Goal: Task Accomplishment & Management: Use online tool/utility

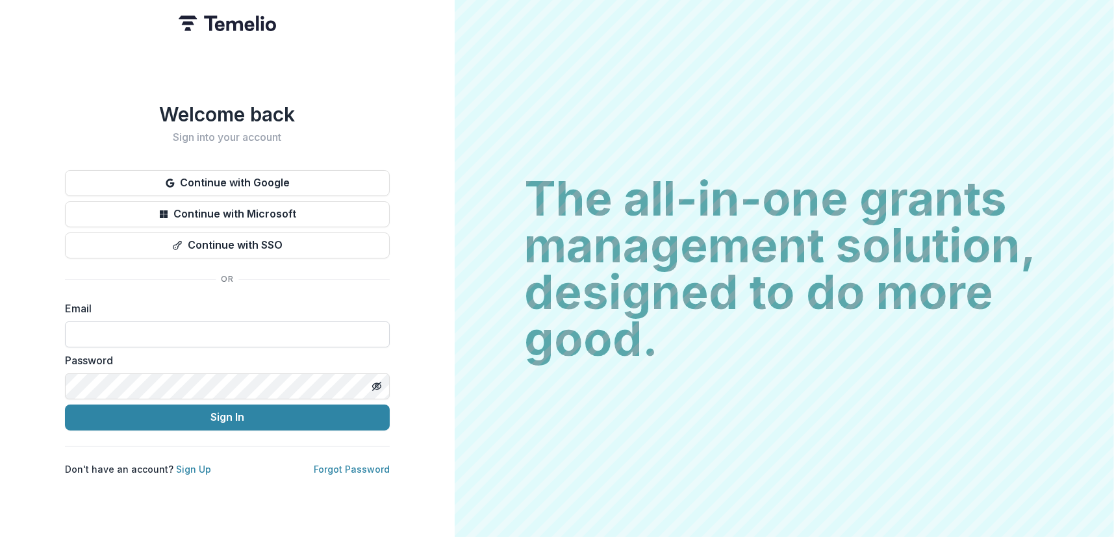
drag, startPoint x: 246, startPoint y: 328, endPoint x: 253, endPoint y: 327, distance: 7.2
click at [246, 327] on input at bounding box center [227, 335] width 325 height 26
type input "**********"
drag, startPoint x: 241, startPoint y: 412, endPoint x: 308, endPoint y: 398, distance: 68.3
click at [241, 413] on button "Sign In" at bounding box center [227, 418] width 325 height 26
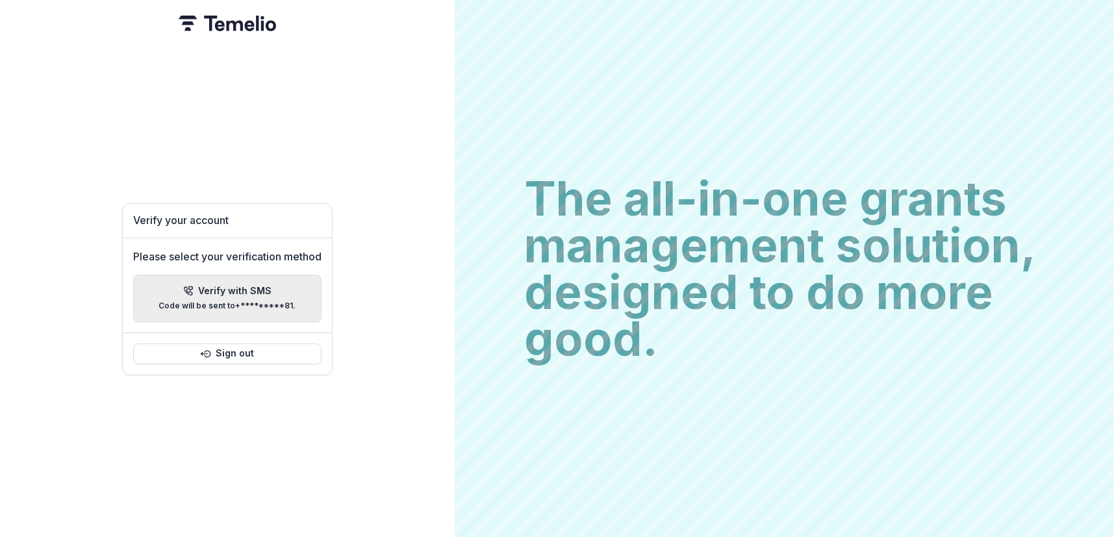
click at [249, 291] on div "Verify with SMS Code will be sent to +*********81 ." at bounding box center [227, 298] width 137 height 25
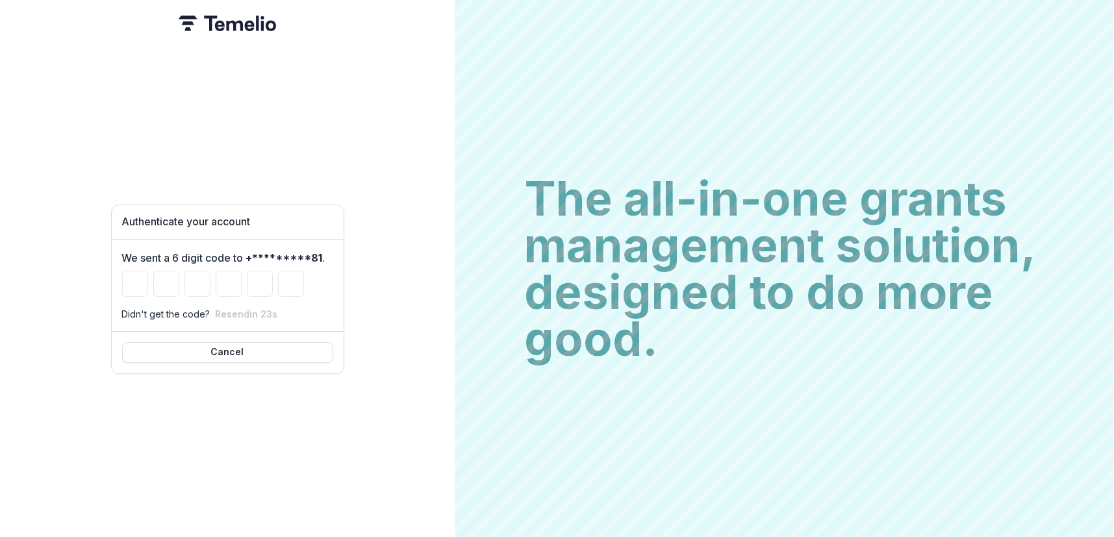
type input "*"
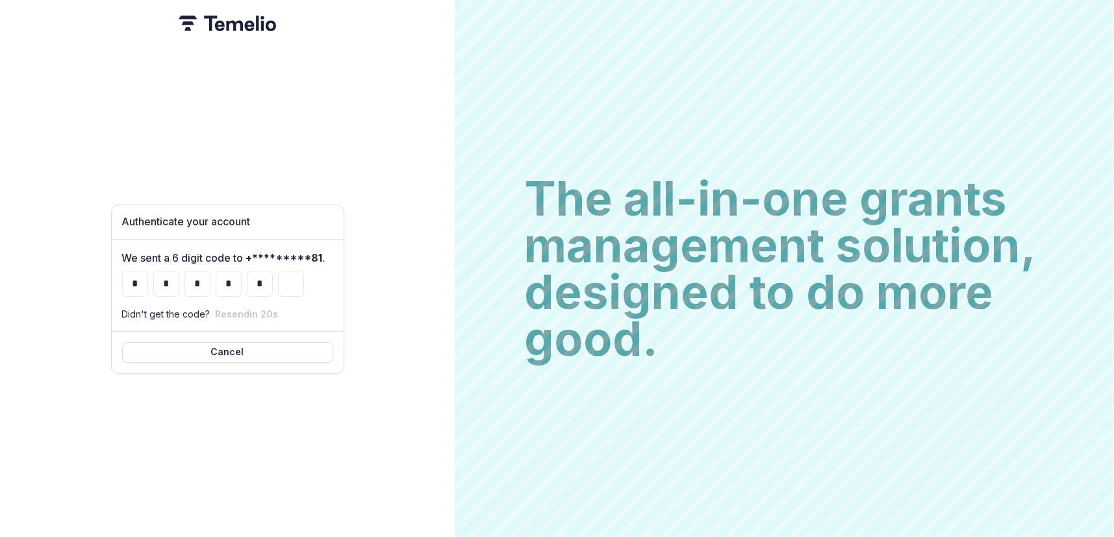
type input "*"
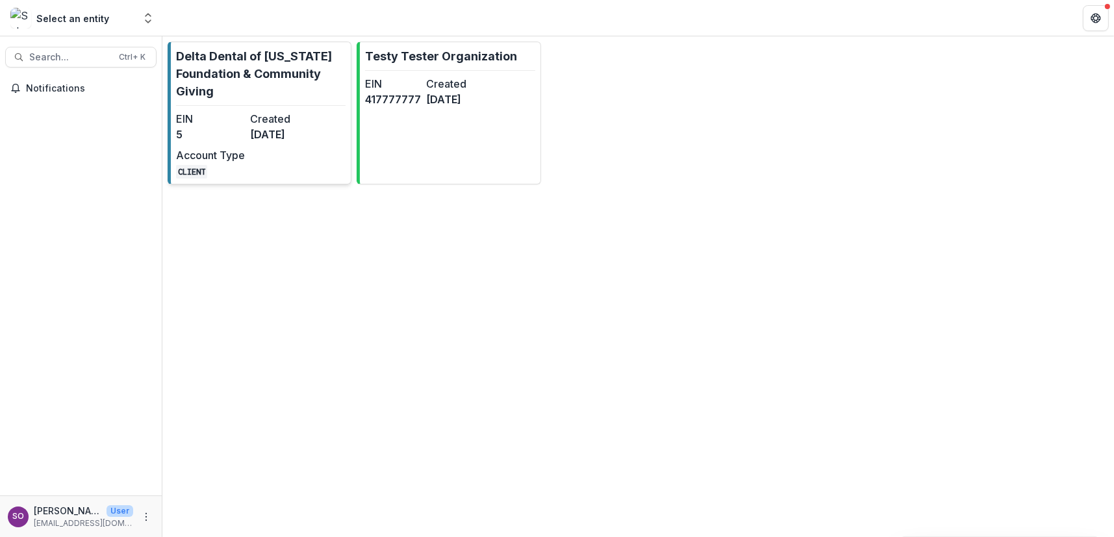
click at [254, 97] on p "Delta Dental of [US_STATE] Foundation & Community Giving" at bounding box center [261, 73] width 170 height 53
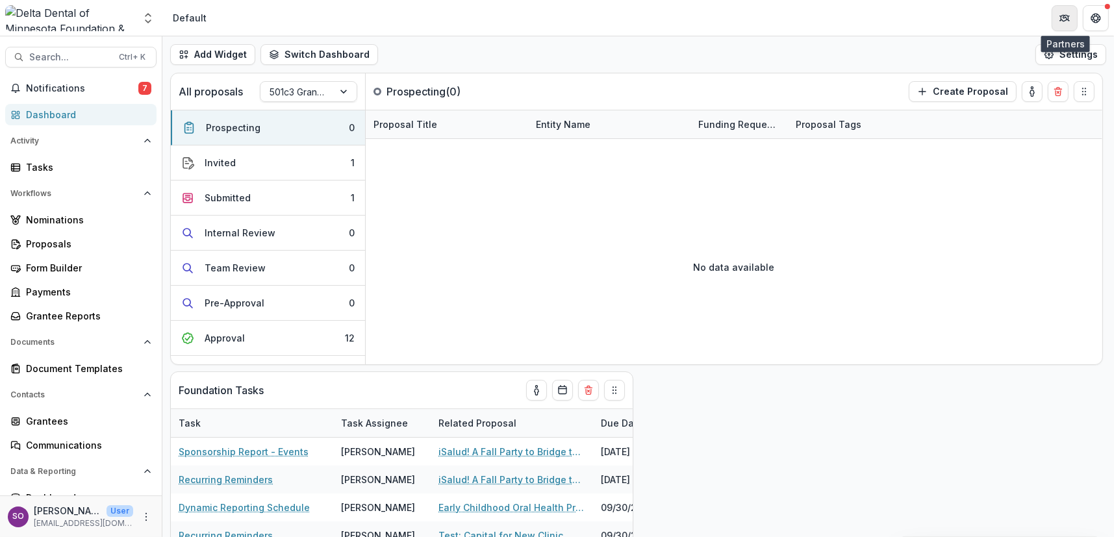
click at [1067, 18] on icon "Partners" at bounding box center [1065, 18] width 10 height 10
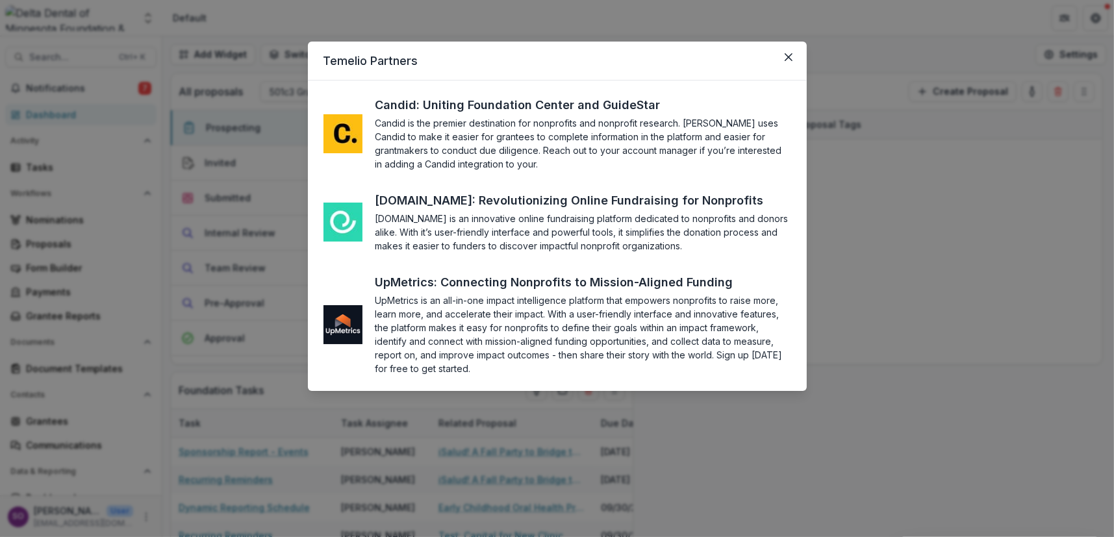
drag, startPoint x: 790, startPoint y: 58, endPoint x: 994, endPoint y: 27, distance: 206.4
click at [790, 58] on icon "Close" at bounding box center [789, 57] width 8 height 8
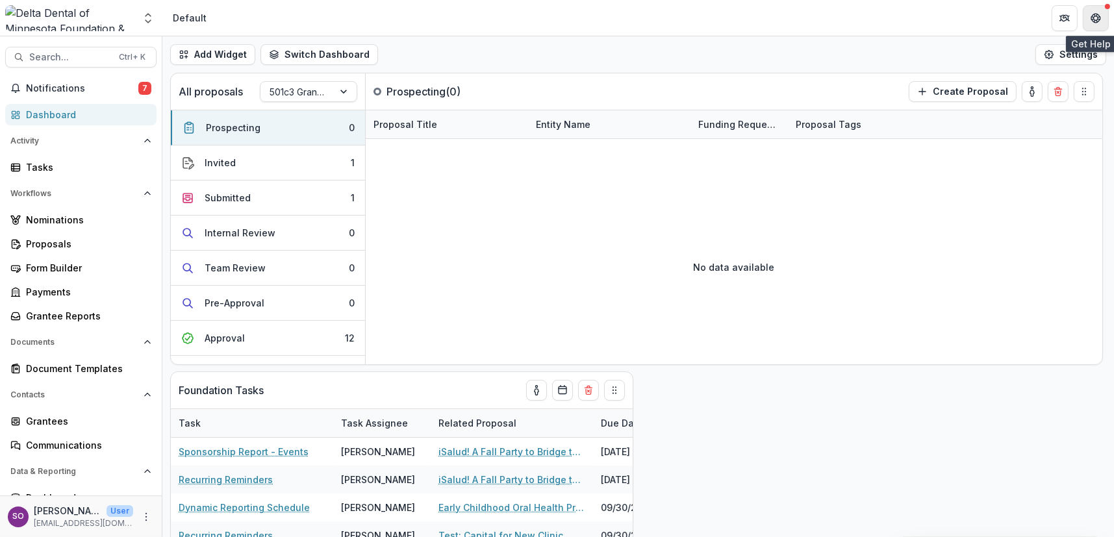
click at [1098, 17] on icon "Get Help" at bounding box center [1099, 17] width 3 height 3
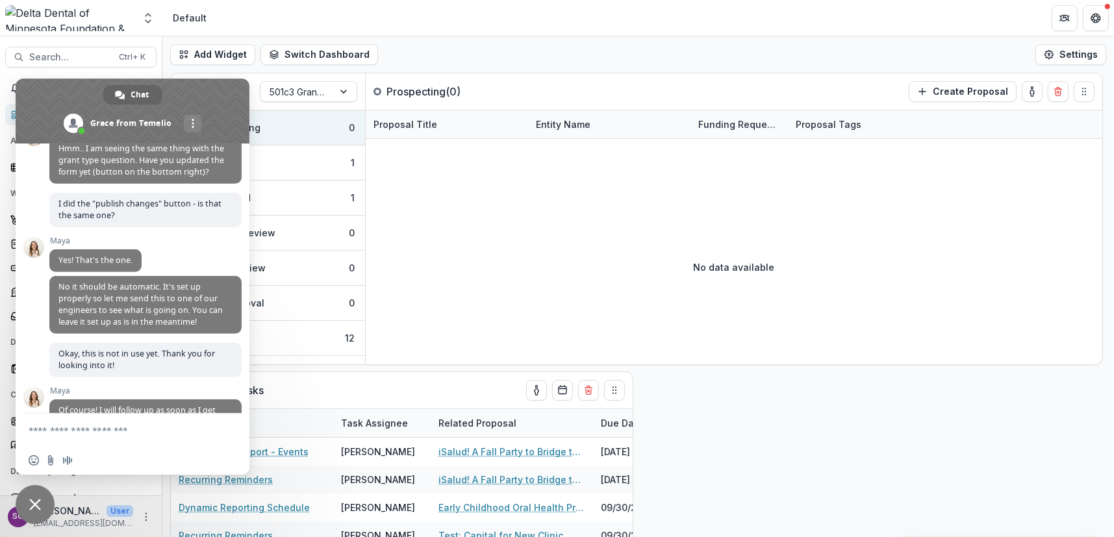
scroll to position [839, 0]
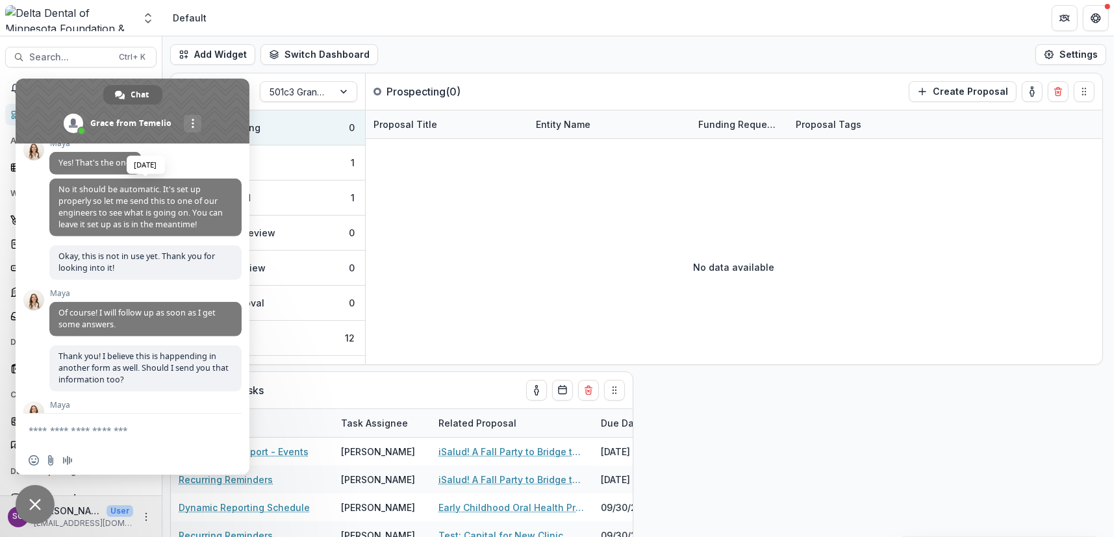
click at [120, 230] on span "No it should be automatic. It's set up properly so let me send this to one of o…" at bounding box center [140, 207] width 164 height 46
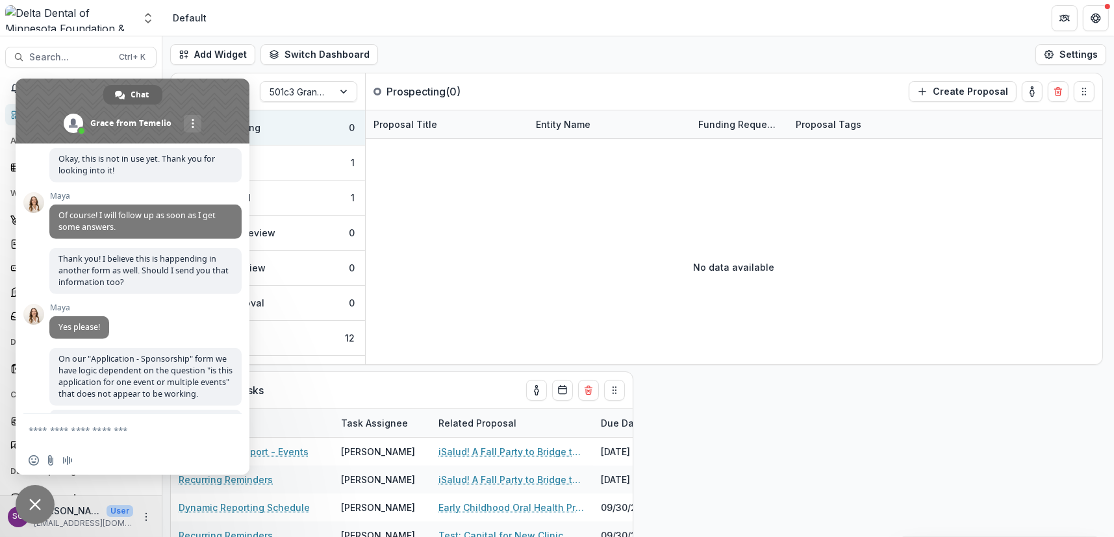
click at [117, 446] on div "Insert an emoji Send a file Audio message" at bounding box center [133, 460] width 234 height 29
click at [127, 437] on form at bounding box center [118, 431] width 179 height 35
click at [131, 427] on textarea "Compose your message..." at bounding box center [118, 431] width 179 height 12
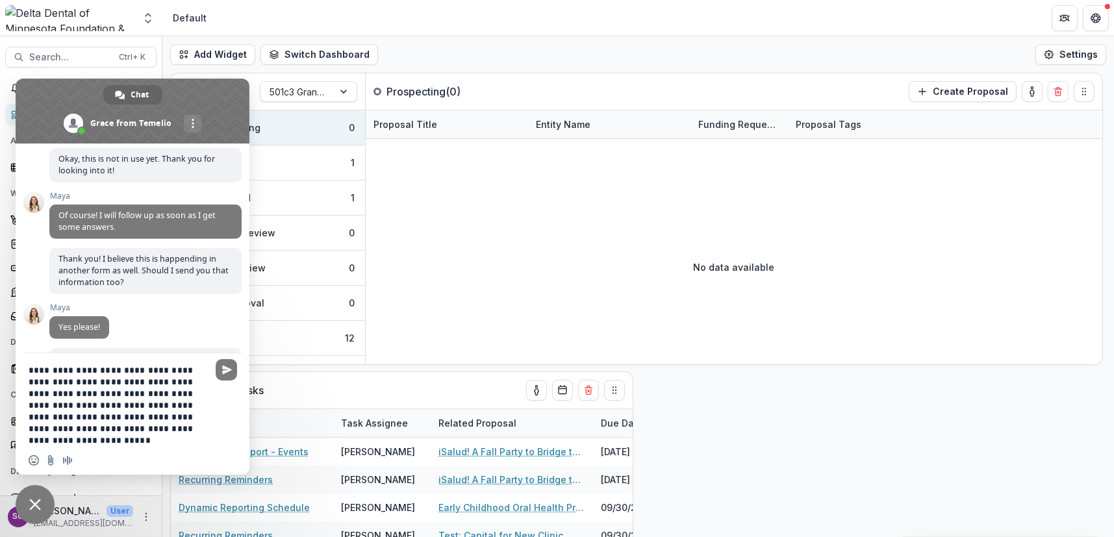
type textarea "**********"
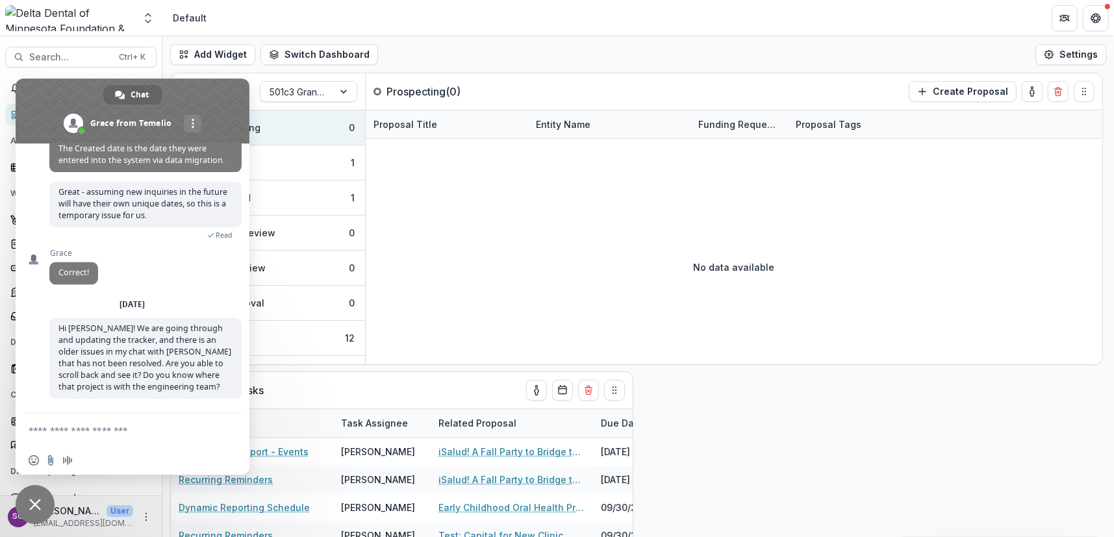
scroll to position [3783, 0]
click at [149, 357] on span "Hi [PERSON_NAME]! We are going through and updating the tracker, and there is a…" at bounding box center [144, 358] width 173 height 70
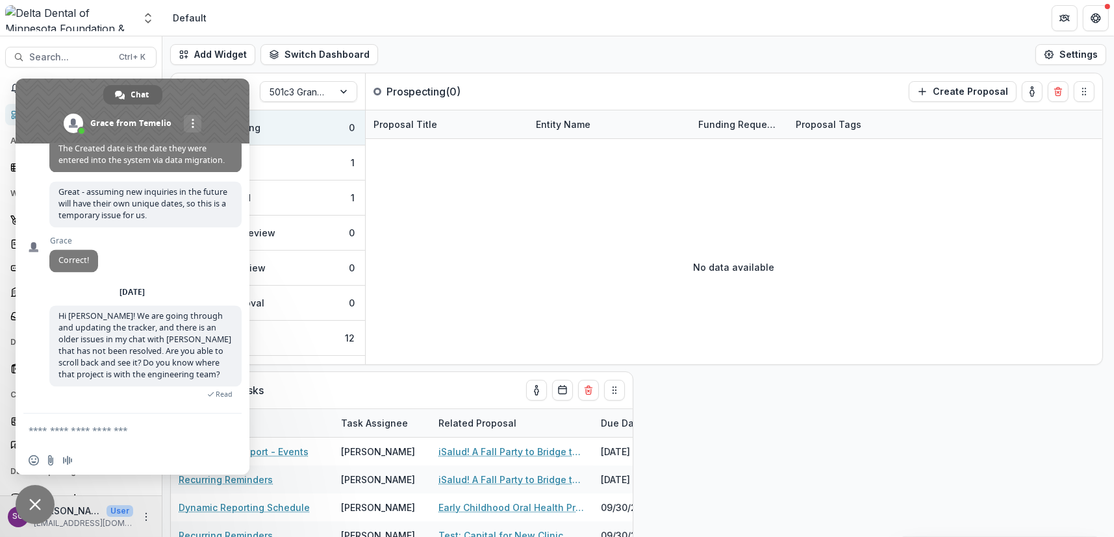
click at [36, 310] on div "[PERSON_NAME] How can we help with [PERSON_NAME]? [DATE] Hi [PERSON_NAME], I am…" at bounding box center [133, 279] width 234 height 270
click at [116, 341] on span "Hi [PERSON_NAME]! We are going through and updating the tracker, and there is a…" at bounding box center [144, 346] width 173 height 70
click at [21, 314] on div "[PERSON_NAME] How can we help with [PERSON_NAME]? [DATE] Hi [PERSON_NAME], I am…" at bounding box center [133, 279] width 234 height 270
click at [594, 25] on header "Default" at bounding box center [638, 18] width 952 height 36
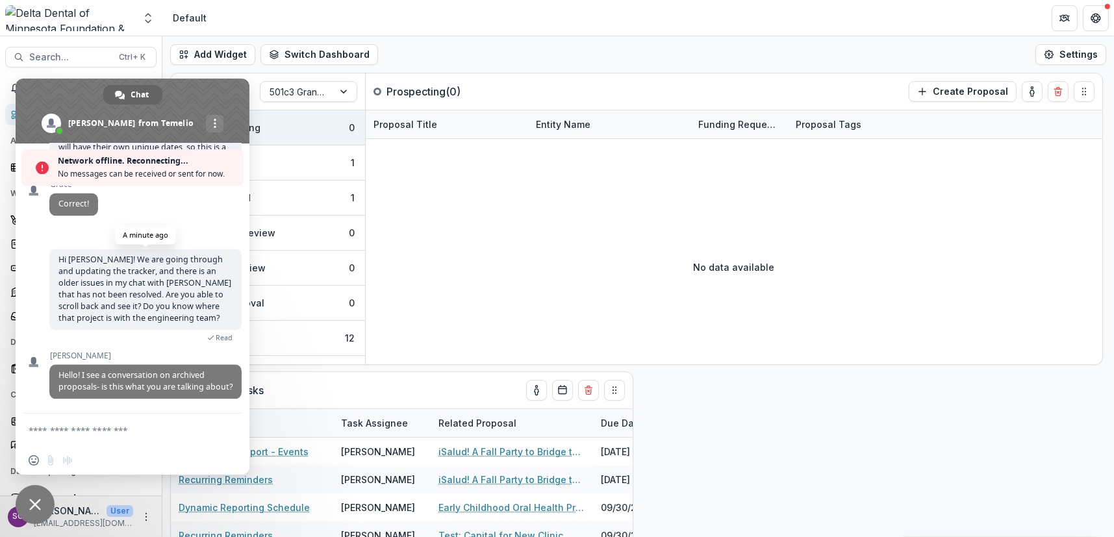
scroll to position [3882, 0]
click at [43, 207] on div "Network offline. Reconnecting... No messages can be received or sent for now. T…" at bounding box center [133, 309] width 234 height 331
click at [127, 427] on textarea "Compose your message..." at bounding box center [118, 431] width 179 height 12
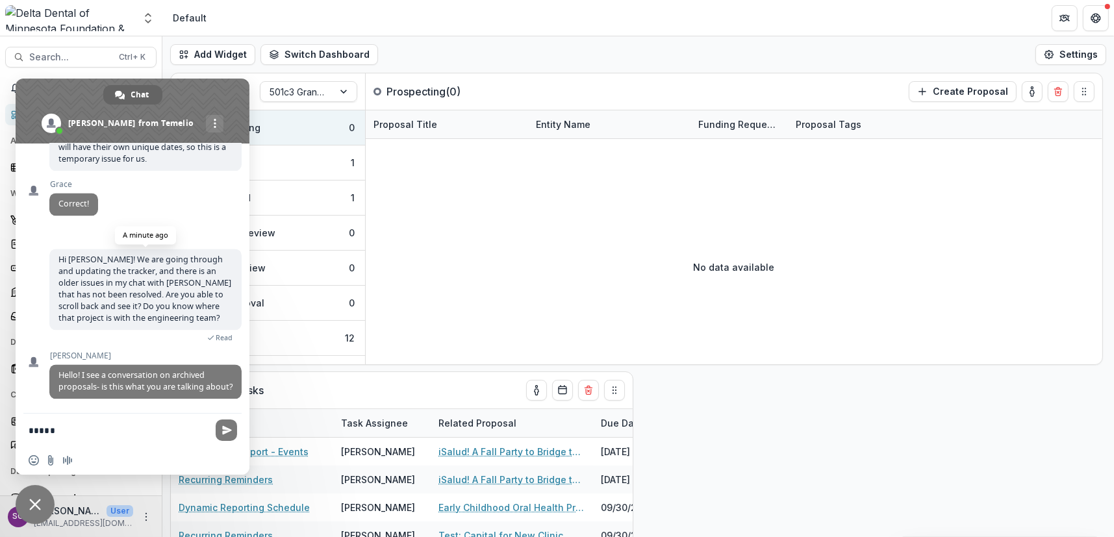
scroll to position [3840, 0]
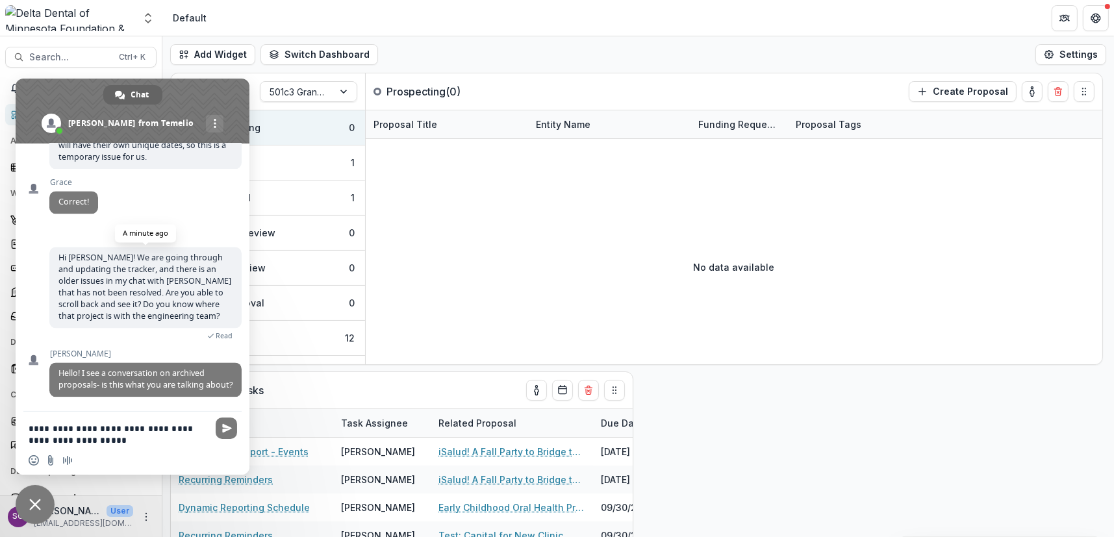
type textarea "**********"
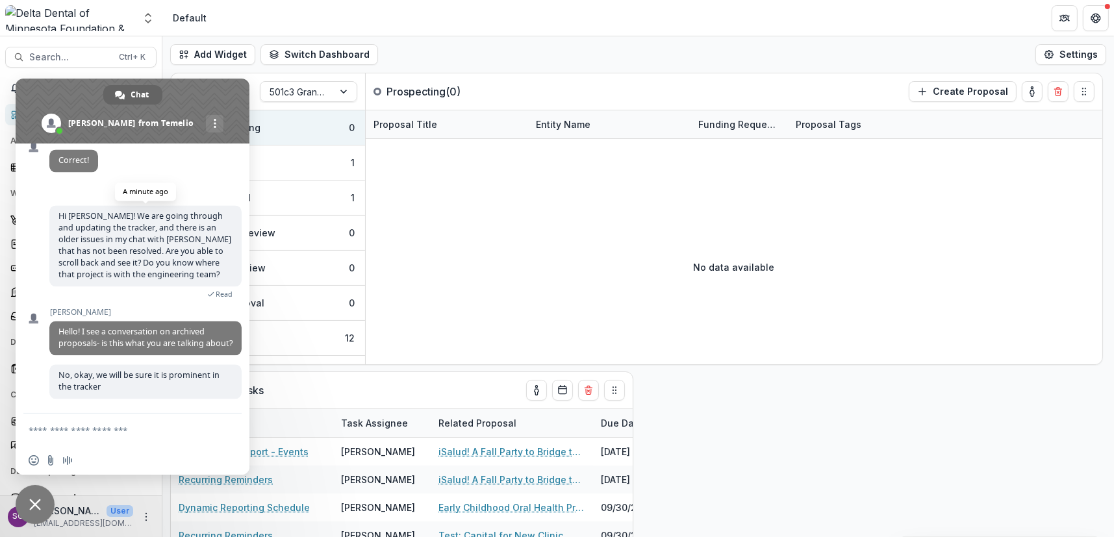
scroll to position [3885, 0]
click at [809, 201] on div "No data available" at bounding box center [734, 267] width 737 height 195
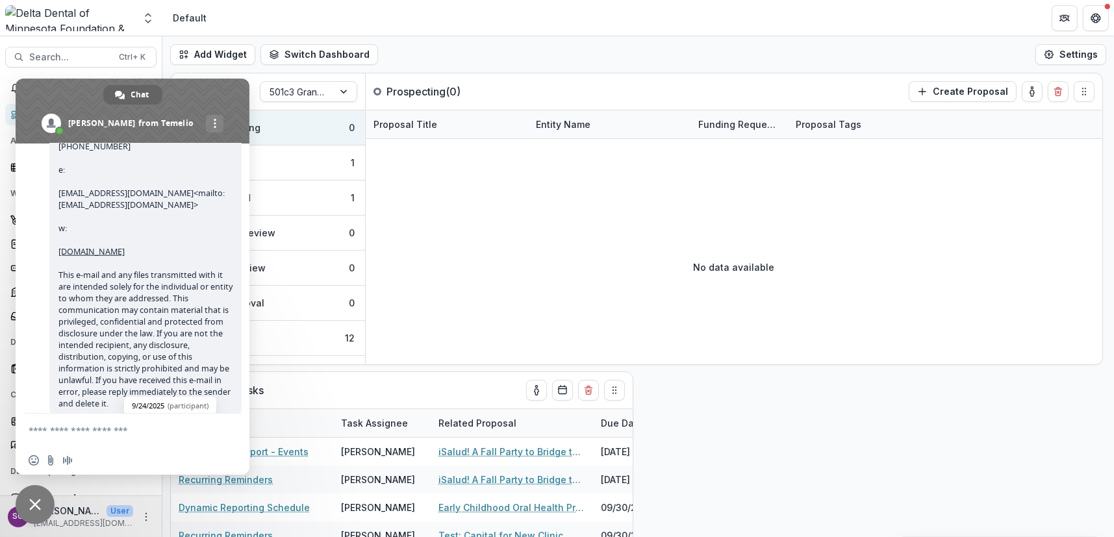
scroll to position [2006, 0]
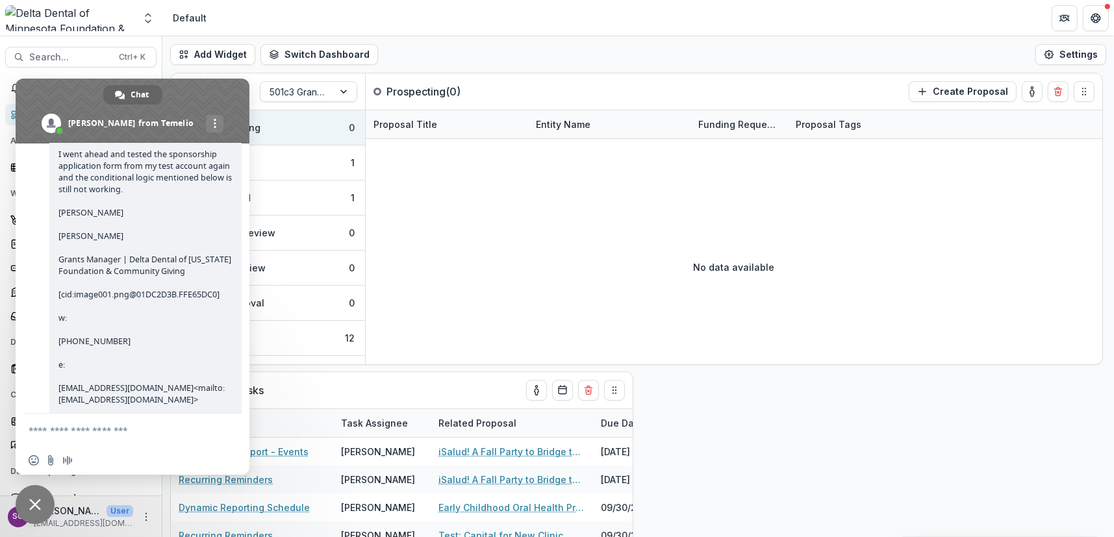
scroll to position [1714, 0]
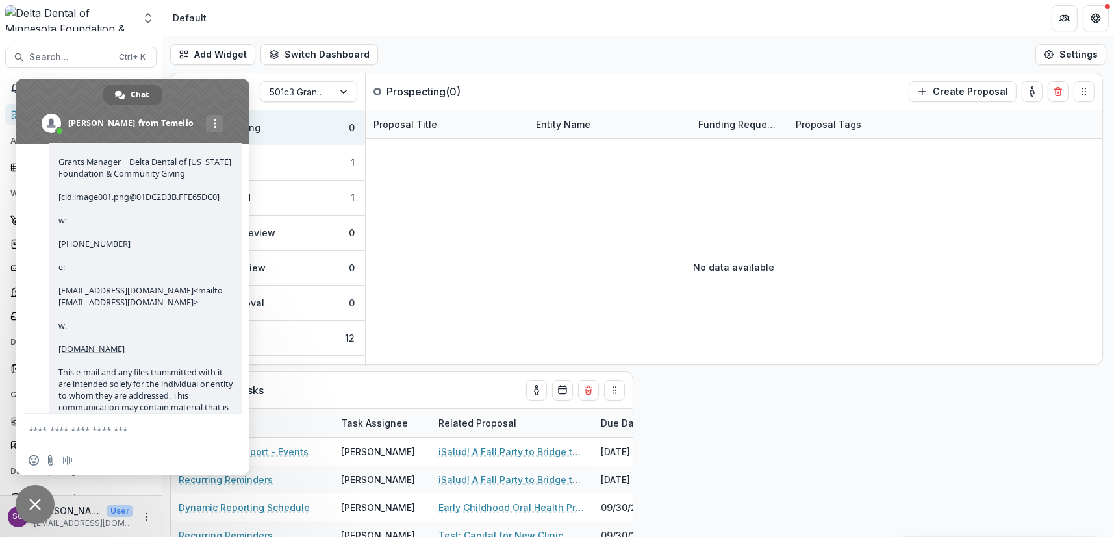
click at [145, 255] on span "Good morning [PERSON_NAME], I went ahead and tested the sponsorship application…" at bounding box center [145, 267] width 174 height 479
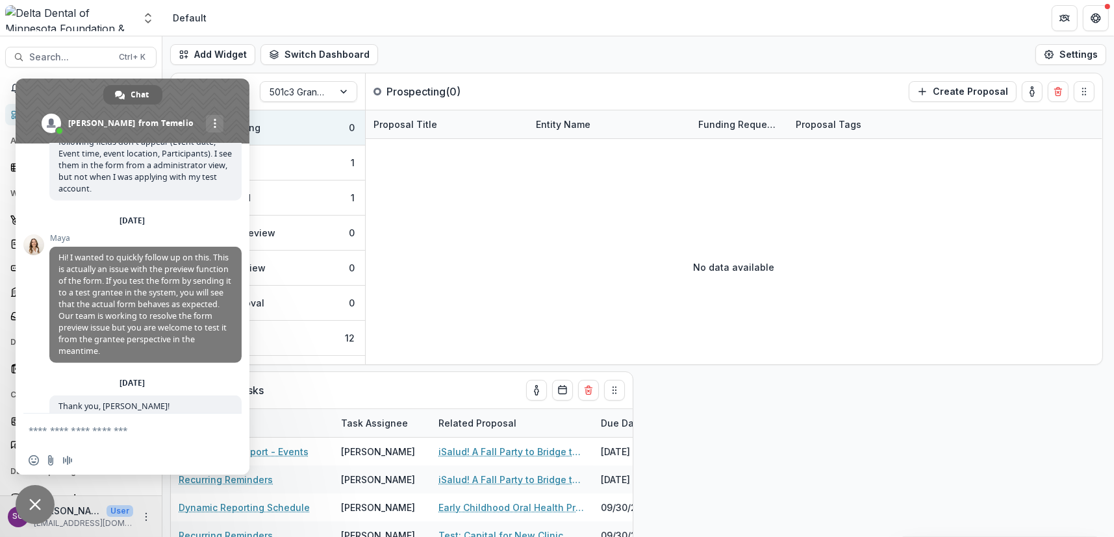
scroll to position [1324, 0]
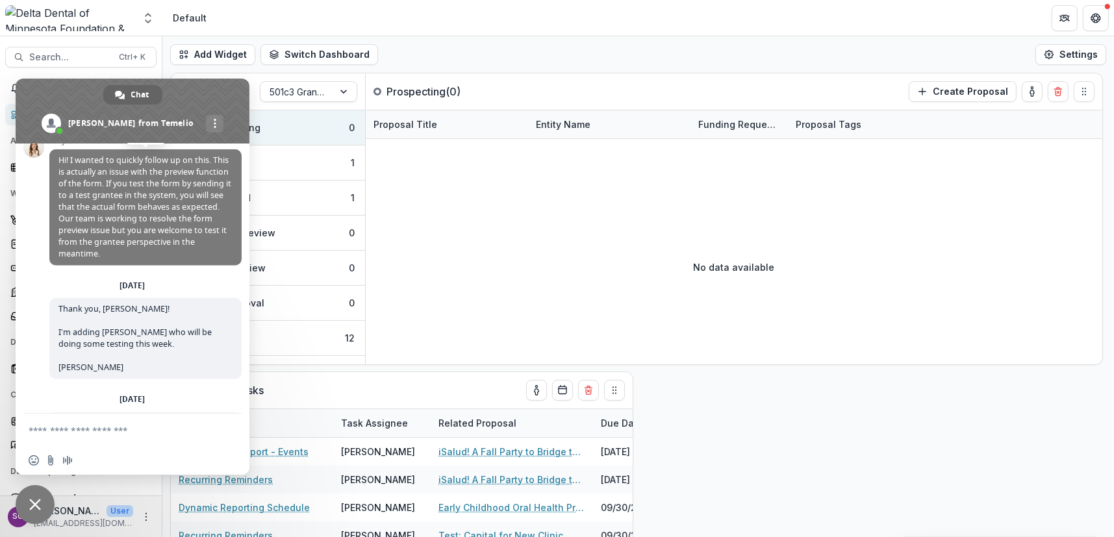
click at [133, 253] on span "Hi! I wanted to quickly follow up on this. This is actually an issue with the p…" at bounding box center [144, 207] width 173 height 105
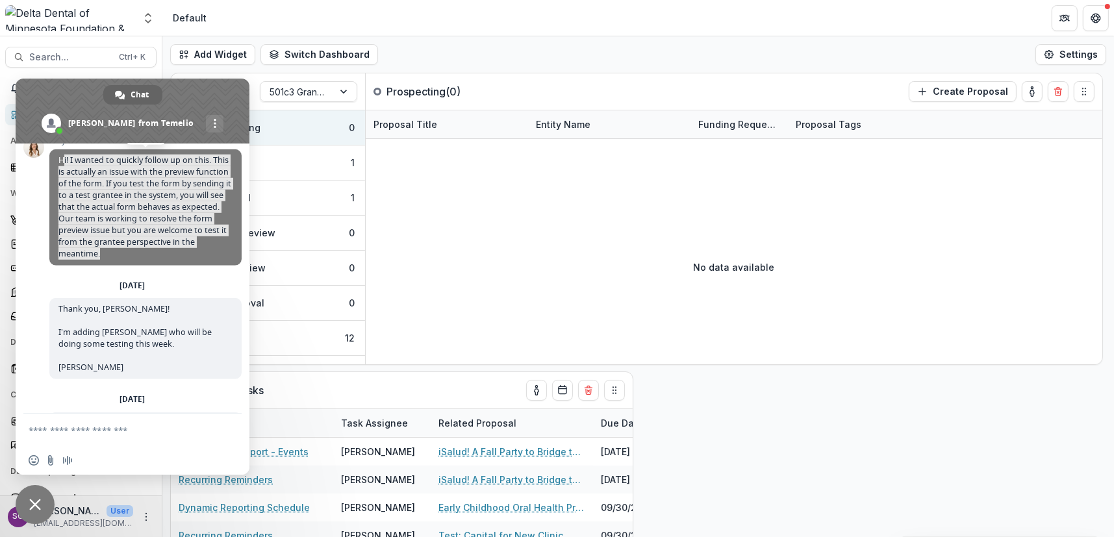
drag, startPoint x: 62, startPoint y: 240, endPoint x: 115, endPoint y: 342, distance: 115.1
click at [115, 266] on span "Hi! I wanted to quickly follow up on this. This is actually an issue with the p…" at bounding box center [145, 207] width 192 height 116
click at [124, 259] on span "Hi! I wanted to quickly follow up on this. This is actually an issue with the p…" at bounding box center [144, 207] width 173 height 105
drag, startPoint x: 103, startPoint y: 339, endPoint x: 54, endPoint y: 246, distance: 105.5
click at [54, 246] on span "Hi! I wanted to quickly follow up on this. This is actually an issue with the p…" at bounding box center [145, 207] width 192 height 116
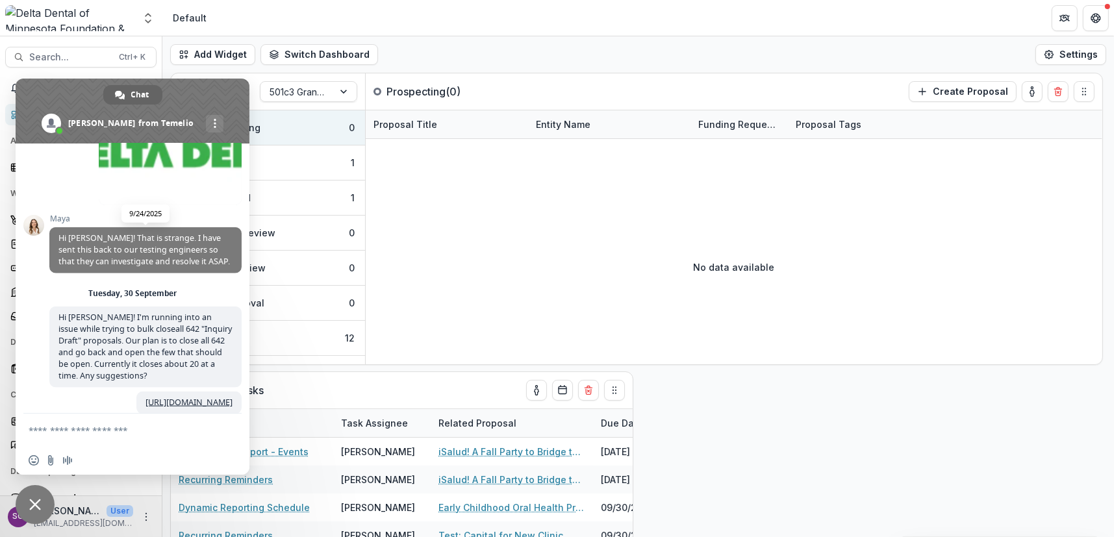
scroll to position [2201, 0]
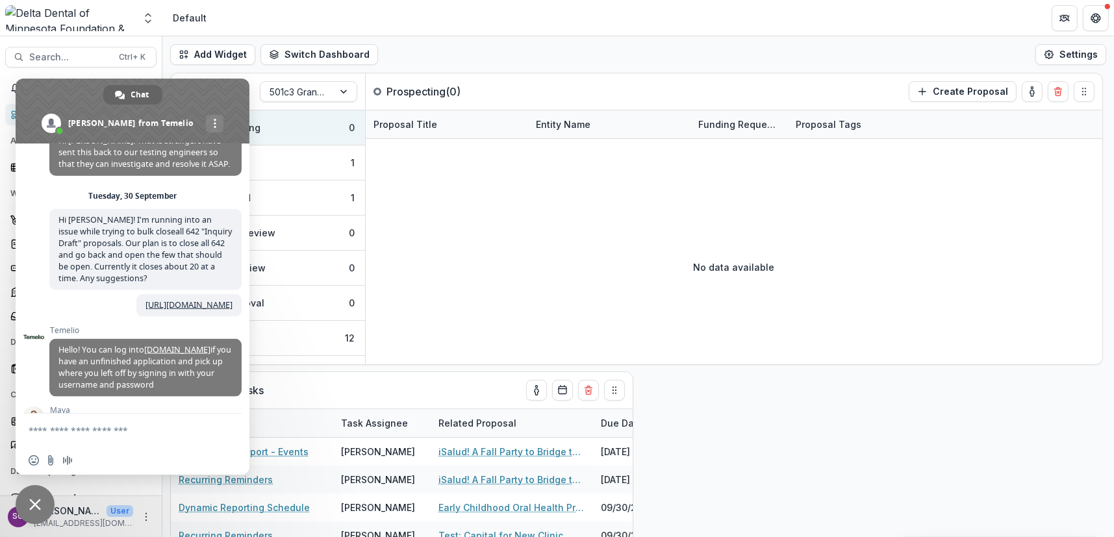
click at [116, 170] on span "Hi [PERSON_NAME]! That is strange. I have sent this back to our testing enginee…" at bounding box center [144, 152] width 172 height 34
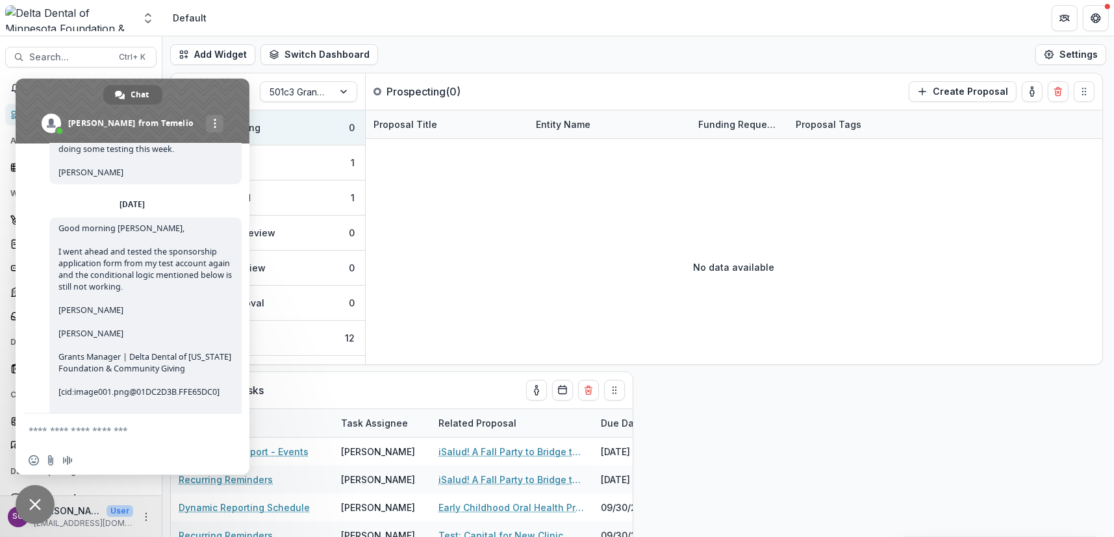
scroll to position [1616, 0]
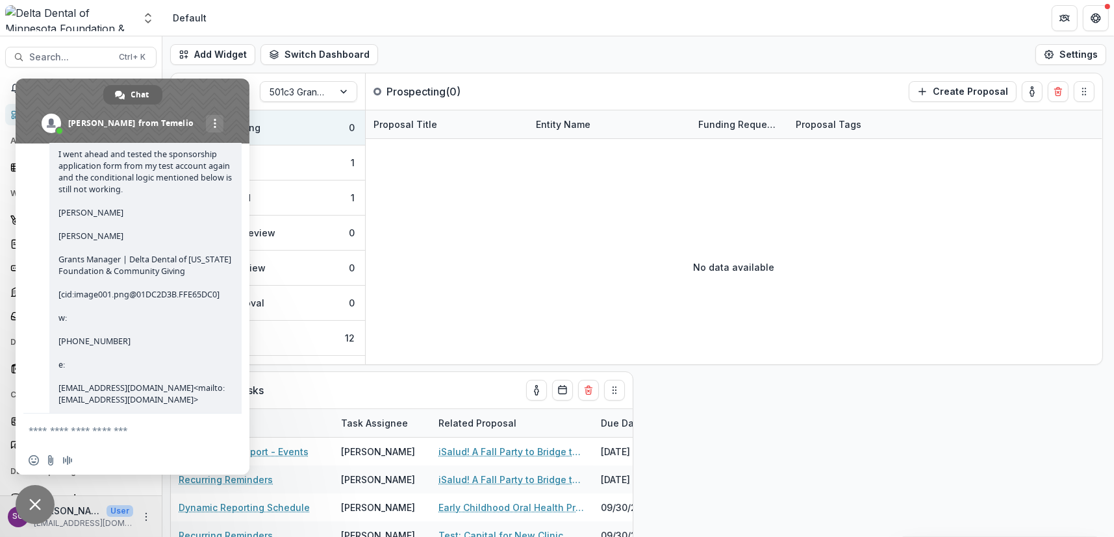
click at [104, 257] on span "Good morning [PERSON_NAME], I went ahead and tested the sponsorship application…" at bounding box center [145, 364] width 174 height 479
drag, startPoint x: 76, startPoint y: 255, endPoint x: 86, endPoint y: 253, distance: 10.5
click at [79, 255] on span "Good morning [PERSON_NAME], I went ahead and tested the sponsorship application…" at bounding box center [145, 364] width 174 height 479
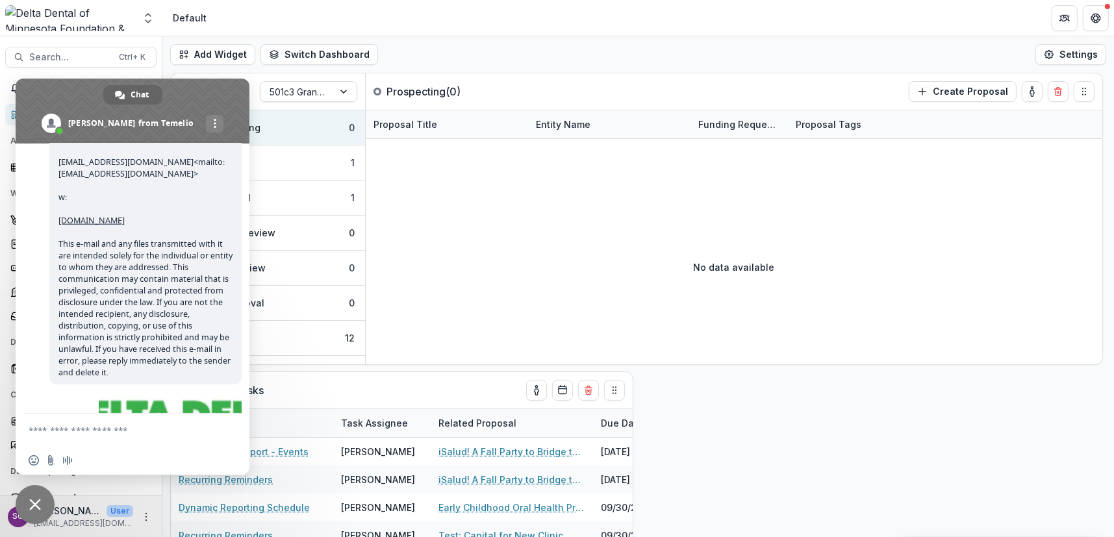
scroll to position [1745, 0]
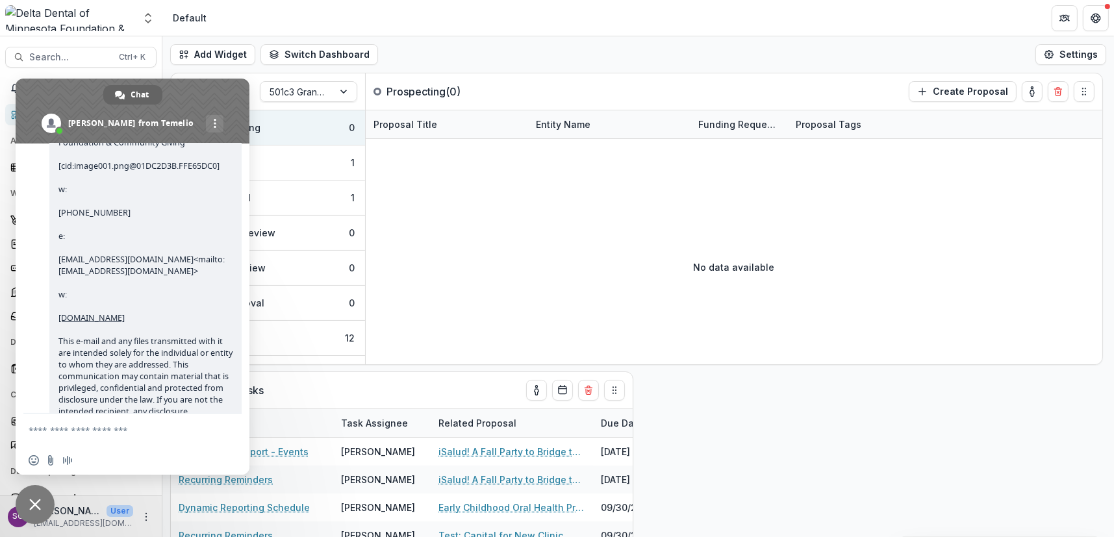
drag, startPoint x: 60, startPoint y: 247, endPoint x: 188, endPoint y: 183, distance: 143.2
click at [188, 183] on span "Good morning [PERSON_NAME], I went ahead and tested the sponsorship application…" at bounding box center [145, 237] width 192 height 490
copy span "I went ahead and tested the sponsorship application form from my test account a…"
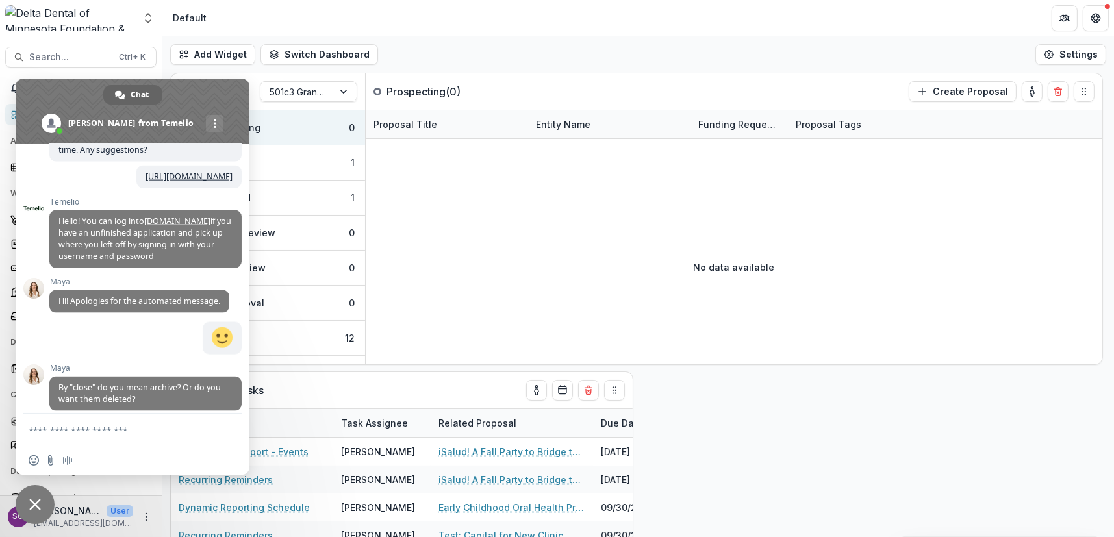
scroll to position [2232, 0]
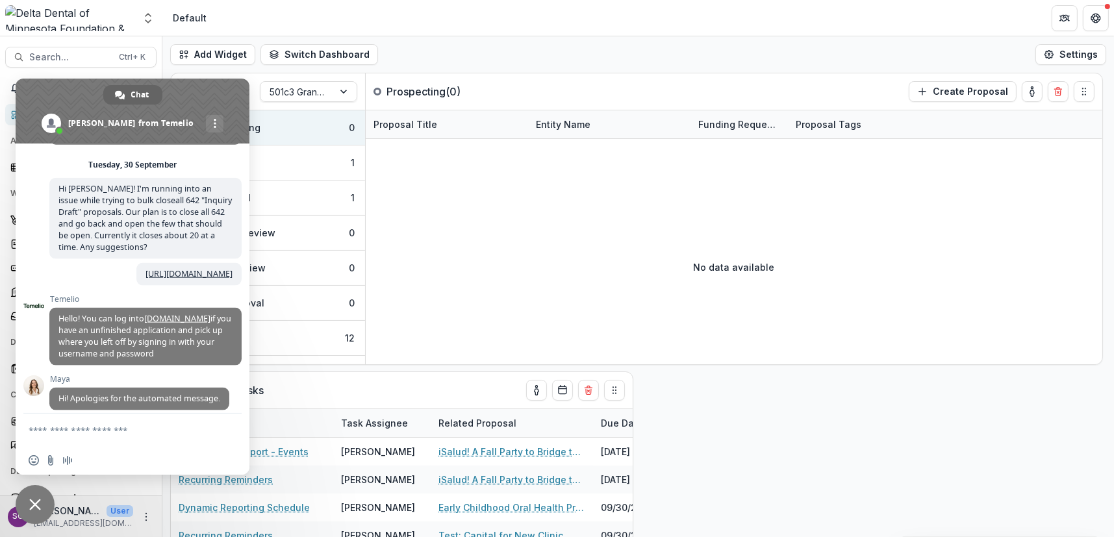
drag, startPoint x: 58, startPoint y: 223, endPoint x: 199, endPoint y: 249, distance: 142.8
click at [199, 145] on span "Hi [PERSON_NAME]! That is strange. I have sent this back to our testing enginee…" at bounding box center [145, 122] width 192 height 46
copy span "Hi [PERSON_NAME]! That is strange. I have sent this back to our testing enginee…"
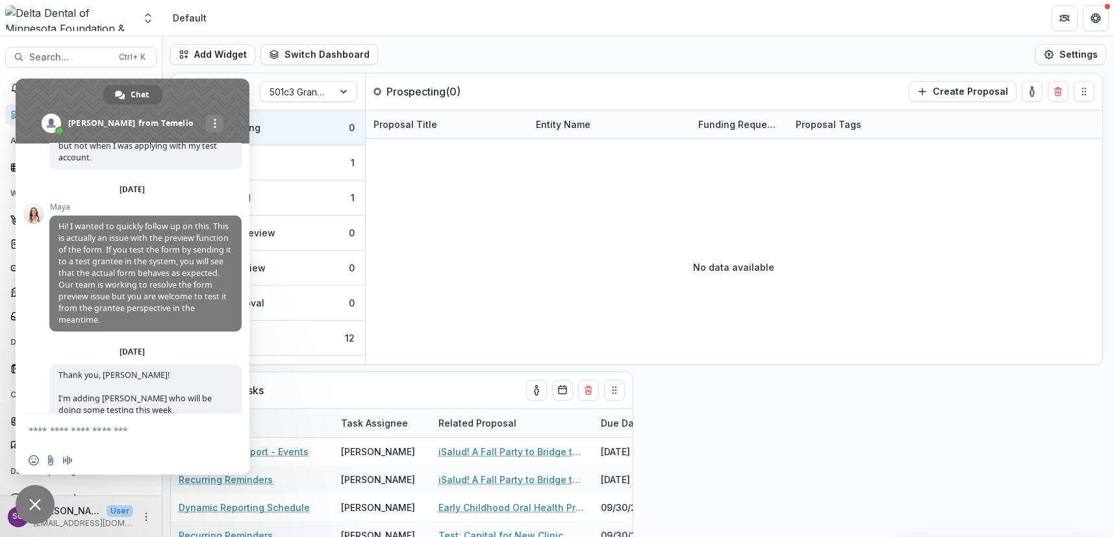
scroll to position [1355, 0]
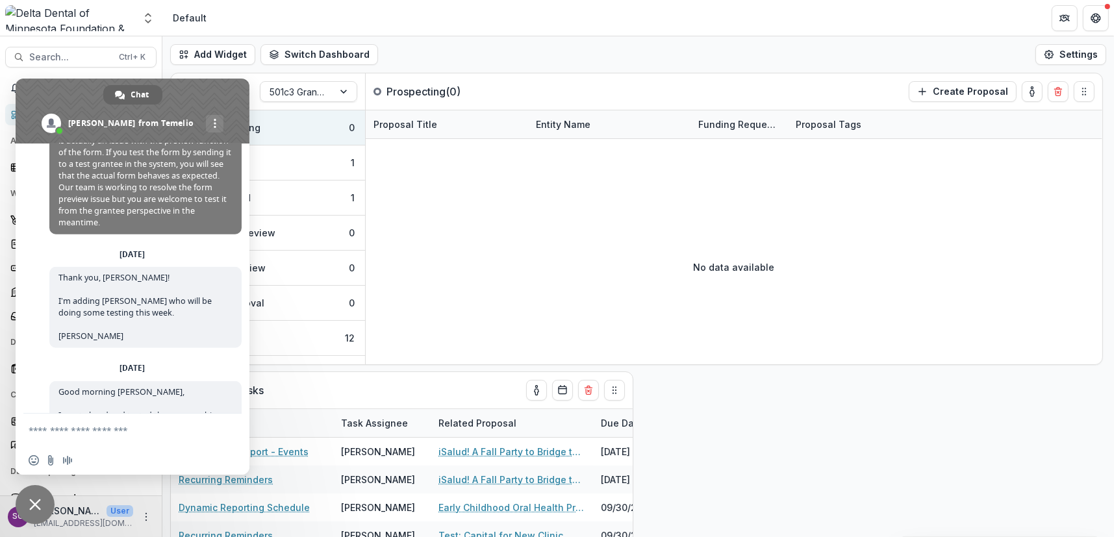
click at [138, 228] on span "Hi! I wanted to quickly follow up on this. This is actually an issue with the p…" at bounding box center [144, 175] width 173 height 105
drag, startPoint x: 38, startPoint y: 494, endPoint x: 68, endPoint y: 487, distance: 30.3
click at [38, 495] on span "Close chat" at bounding box center [35, 504] width 39 height 39
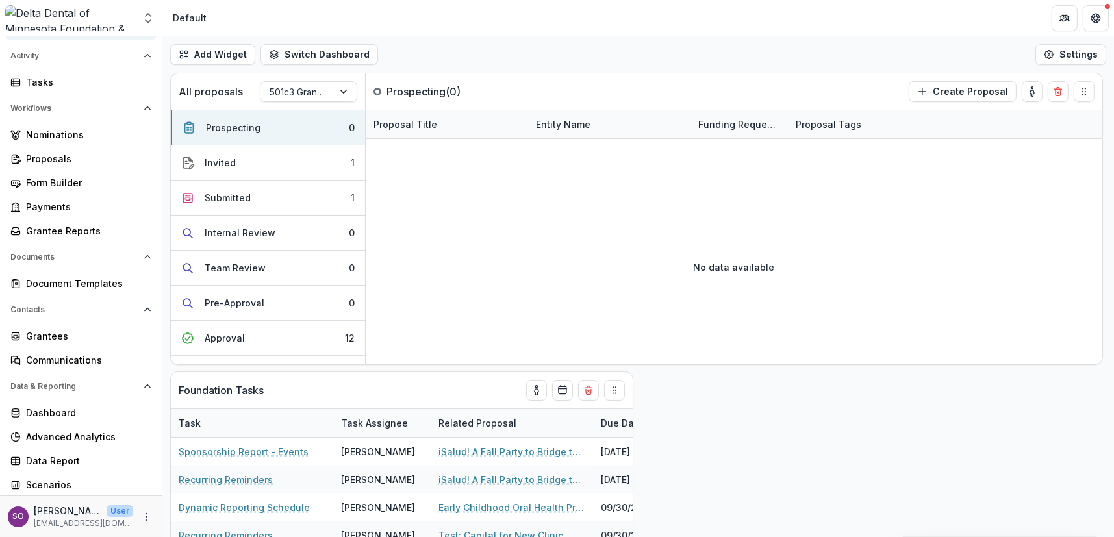
scroll to position [0, 0]
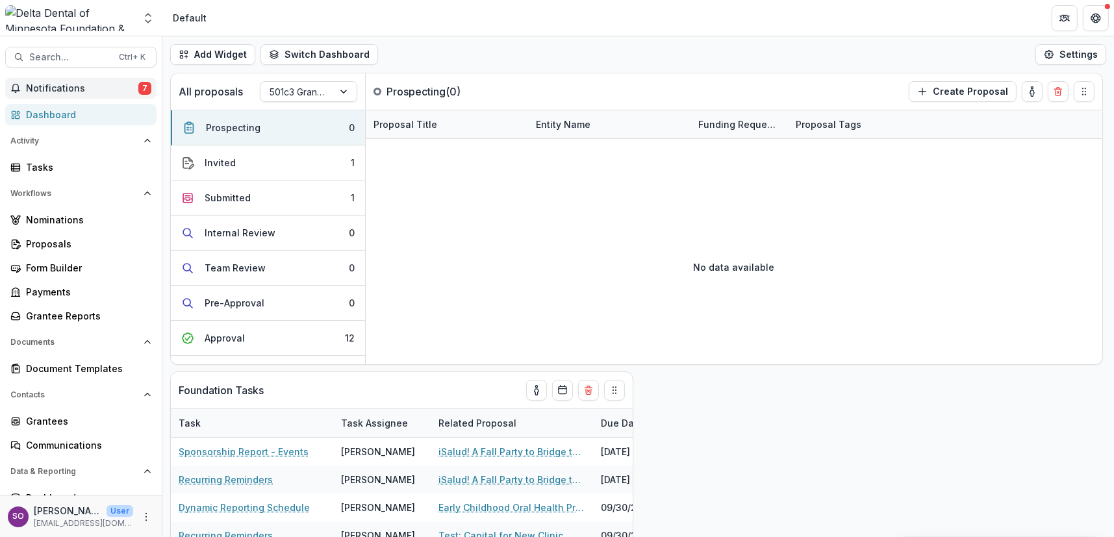
drag, startPoint x: 93, startPoint y: 83, endPoint x: 135, endPoint y: 95, distance: 44.2
click at [93, 83] on span "Notifications" at bounding box center [82, 88] width 112 height 11
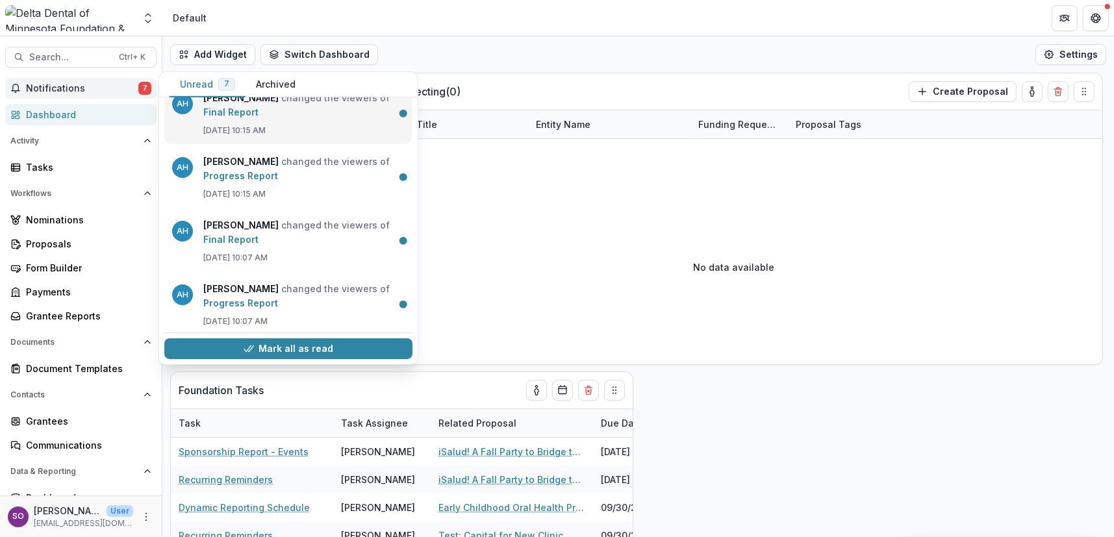
scroll to position [215, 0]
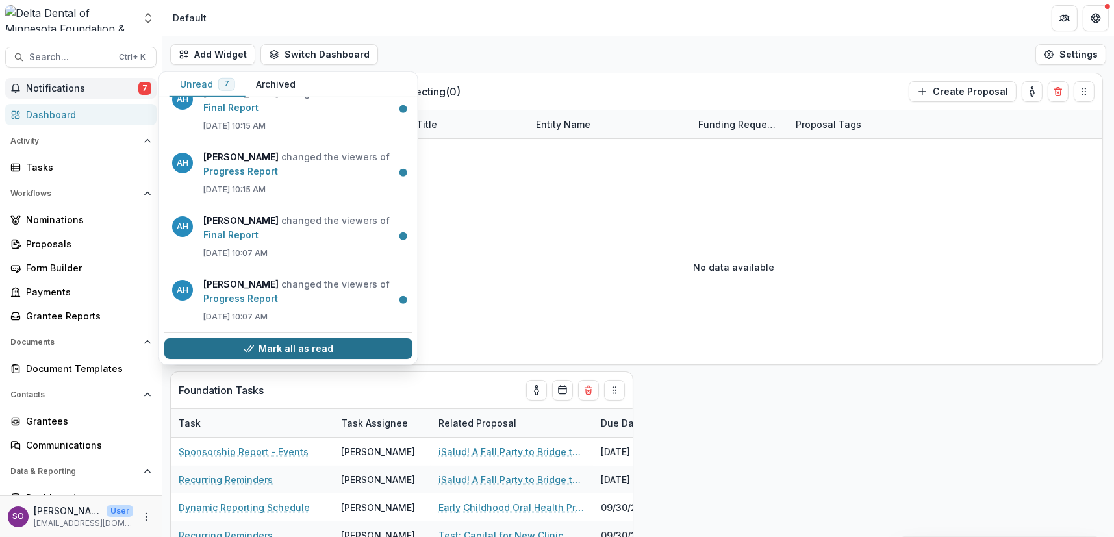
click at [290, 353] on button "Mark all as read" at bounding box center [288, 348] width 248 height 21
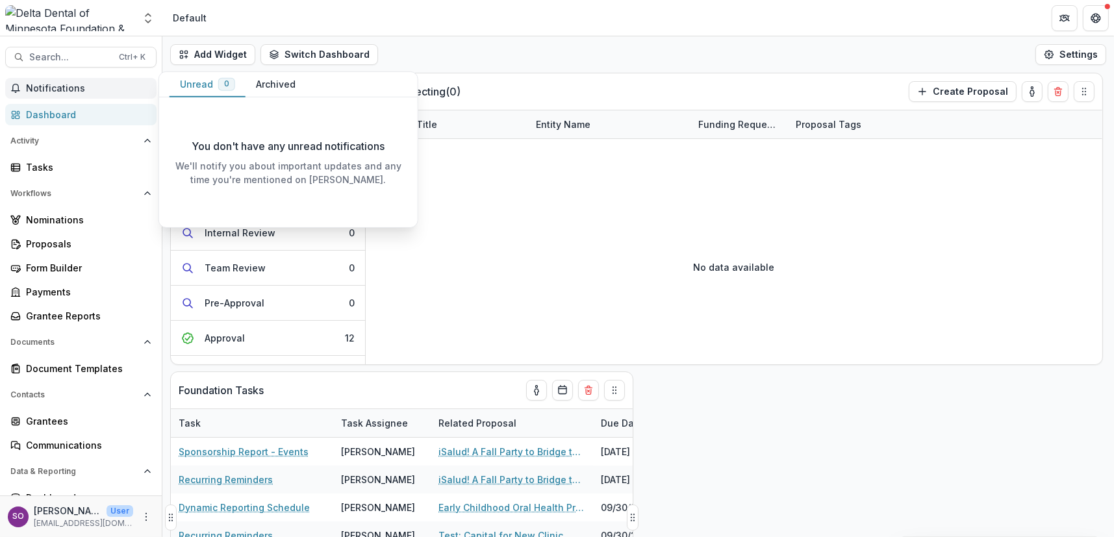
scroll to position [0, 0]
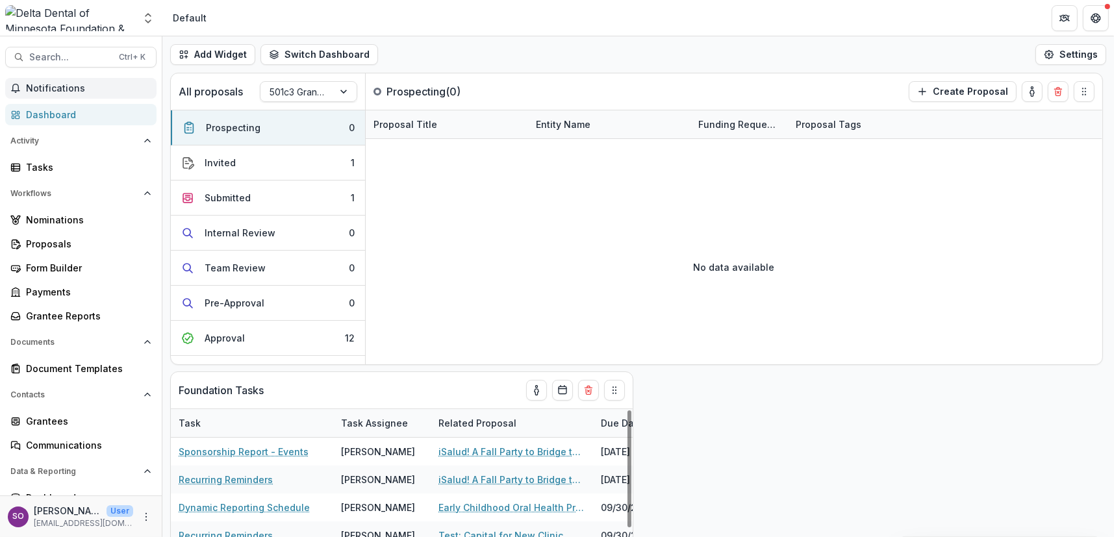
click at [719, 53] on div "Add Widget Switch Dashboard Default New Dashboard [DATE] New Dashboard Settings" at bounding box center [638, 54] width 952 height 36
click at [527, 38] on div "Add Widget Switch Dashboard Default New Dashboard [DATE] New Dashboard Settings" at bounding box center [638, 54] width 952 height 36
click at [213, 161] on div "Invited" at bounding box center [220, 163] width 31 height 14
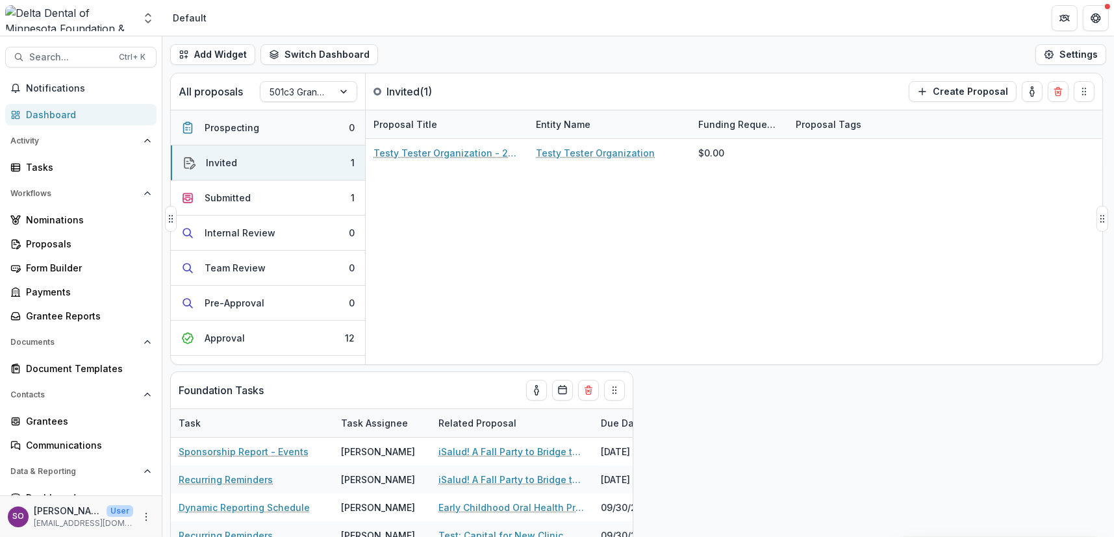
click at [241, 130] on div "Prospecting" at bounding box center [232, 128] width 55 height 14
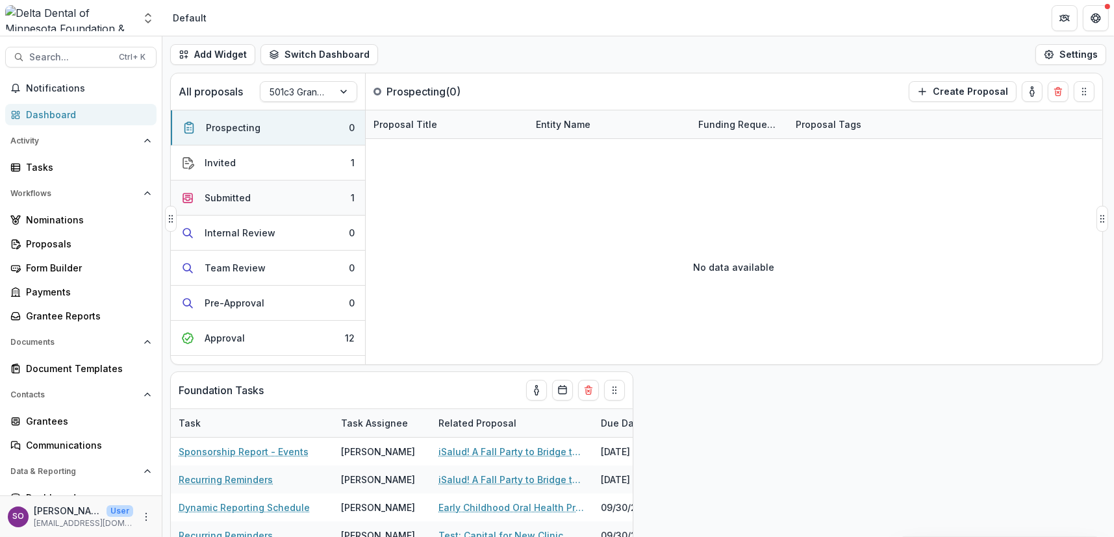
click at [244, 203] on div "Submitted" at bounding box center [228, 198] width 46 height 14
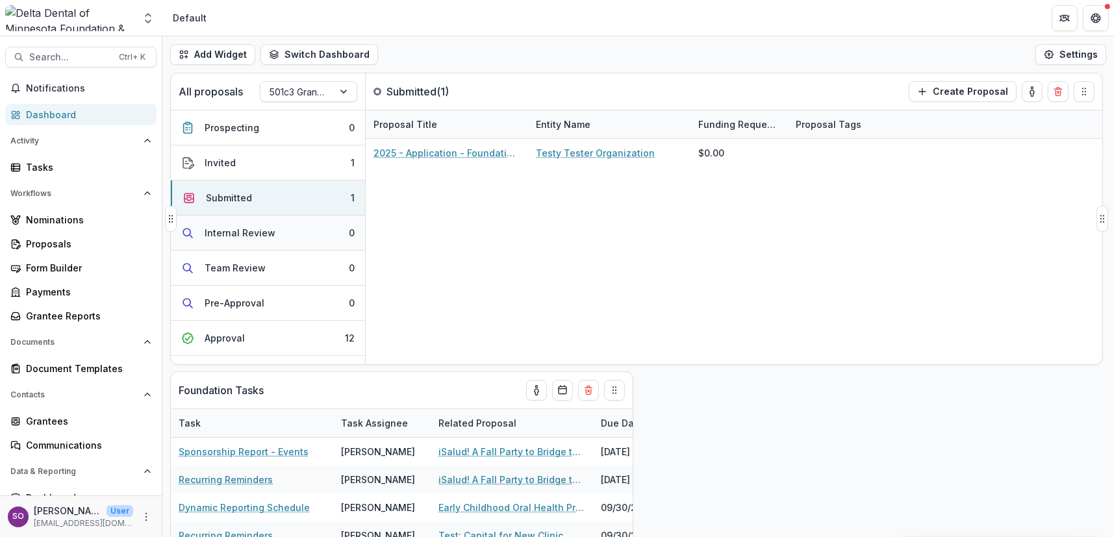
click at [249, 242] on button "Internal Review 0" at bounding box center [268, 233] width 194 height 35
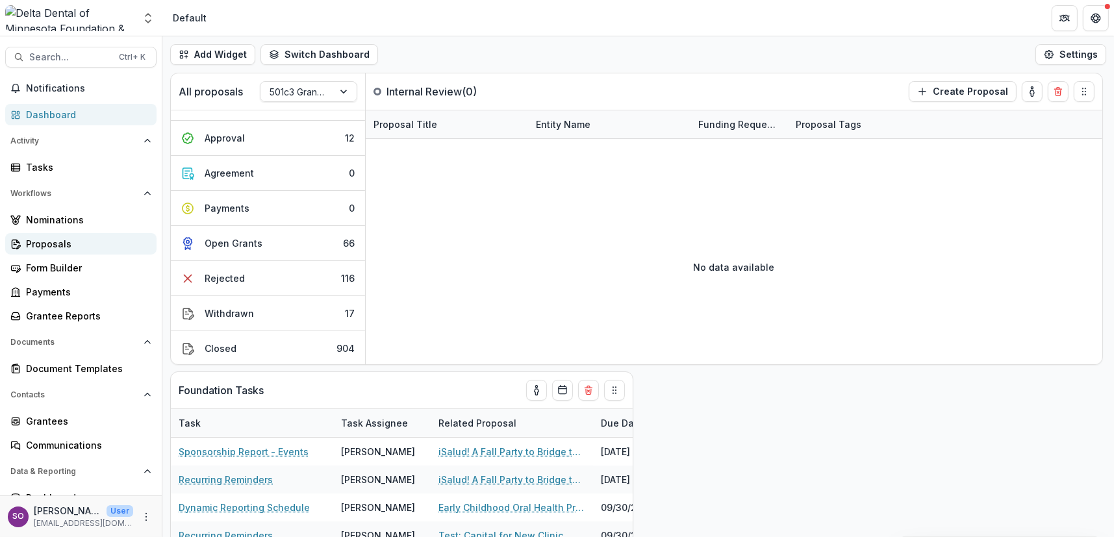
scroll to position [85, 0]
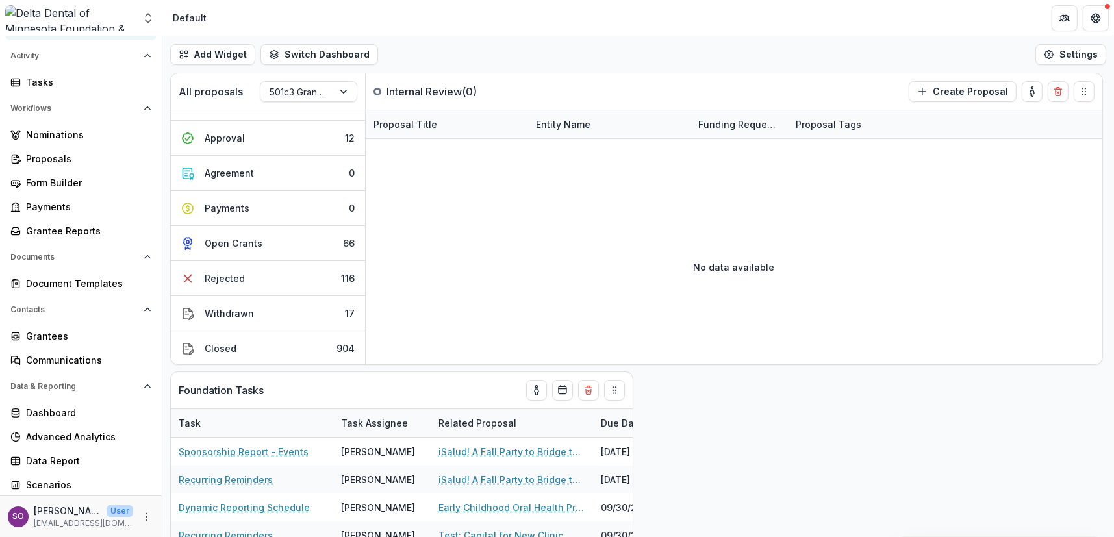
click at [461, 21] on header "Default" at bounding box center [638, 18] width 952 height 36
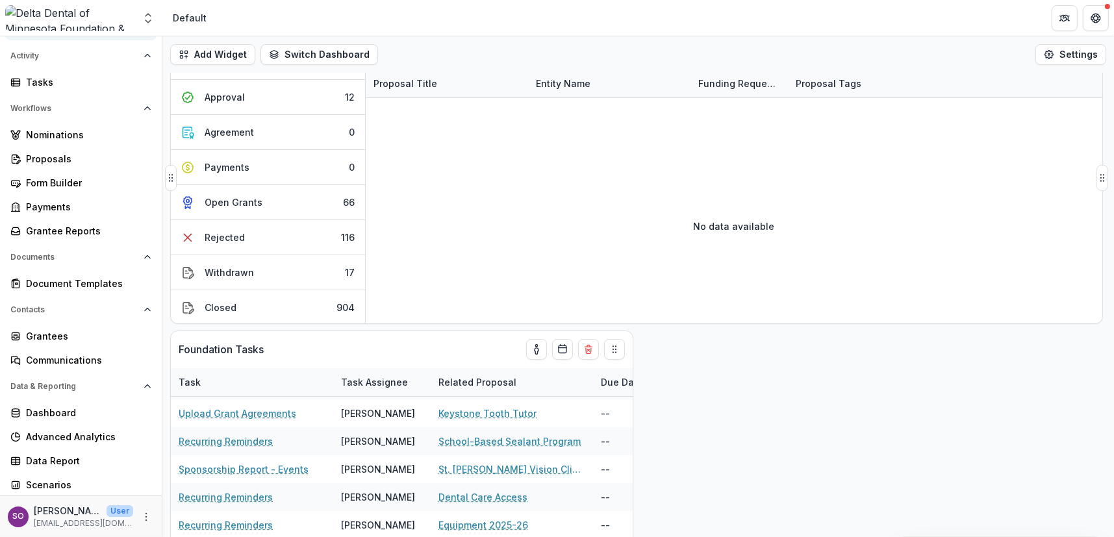
scroll to position [0, 0]
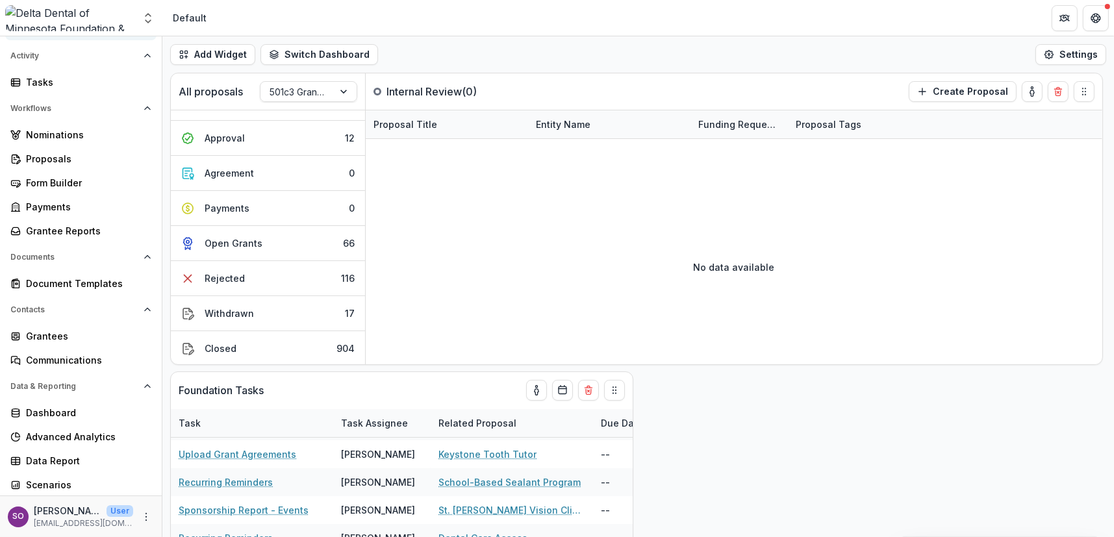
click at [483, 19] on header "Default" at bounding box center [638, 18] width 952 height 36
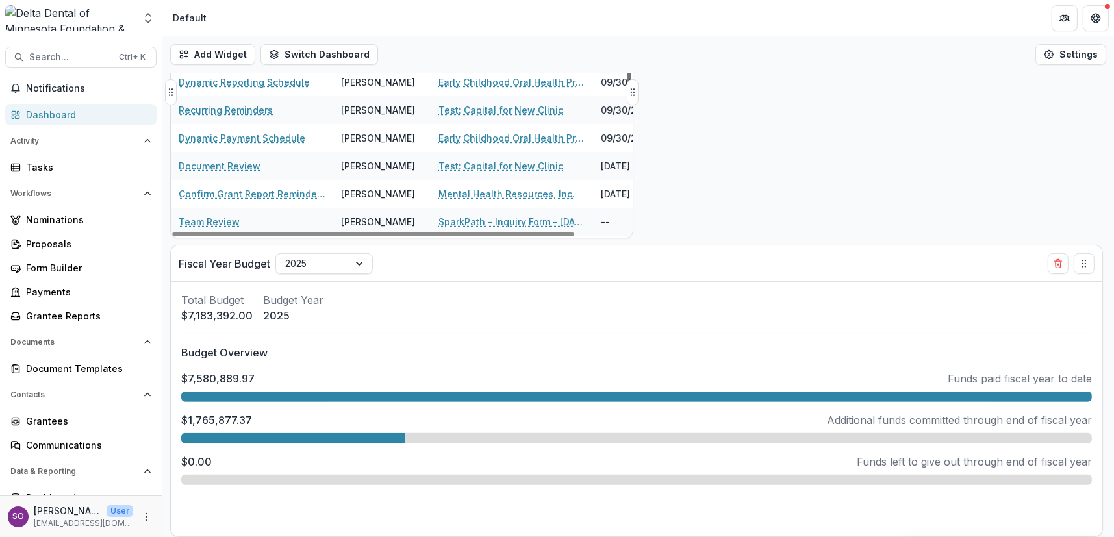
drag, startPoint x: 629, startPoint y: 193, endPoint x: 628, endPoint y: 45, distance: 147.5
click at [628, 45] on div at bounding box center [630, 43] width 4 height 117
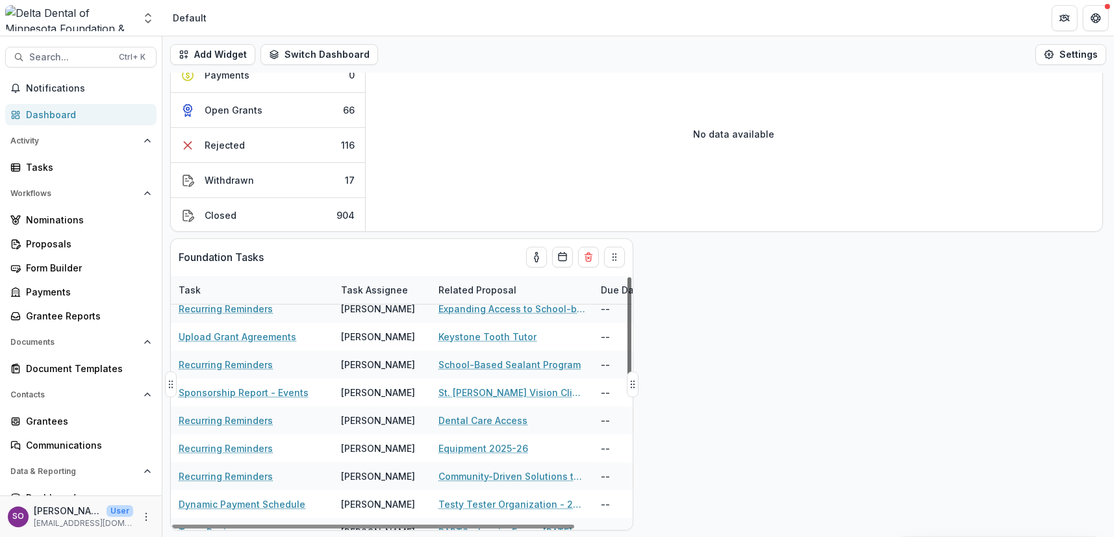
scroll to position [277, 0]
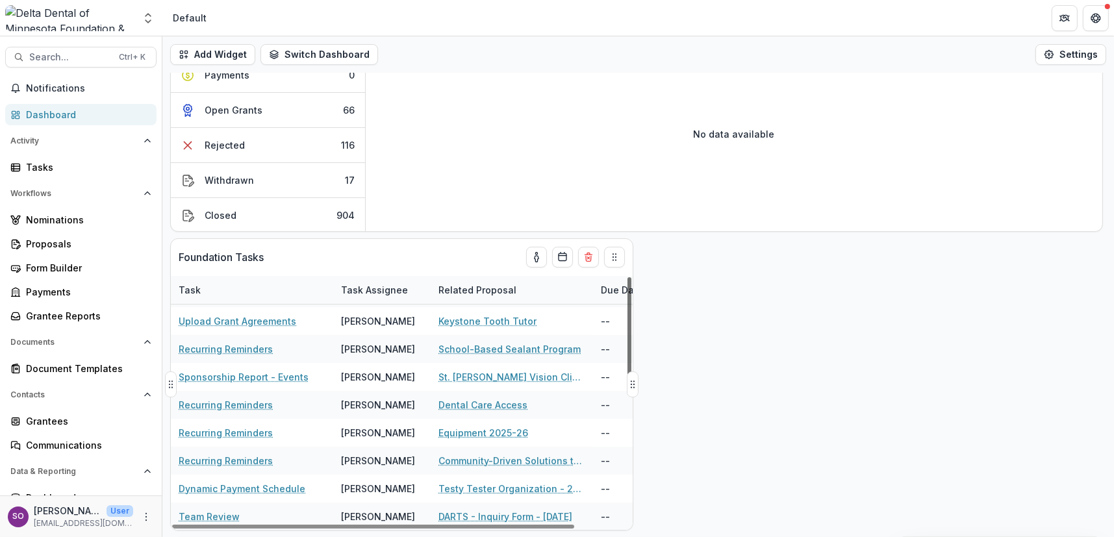
drag, startPoint x: 629, startPoint y: 304, endPoint x: 629, endPoint y: 448, distance: 143.6
click at [629, 394] on div at bounding box center [630, 335] width 4 height 117
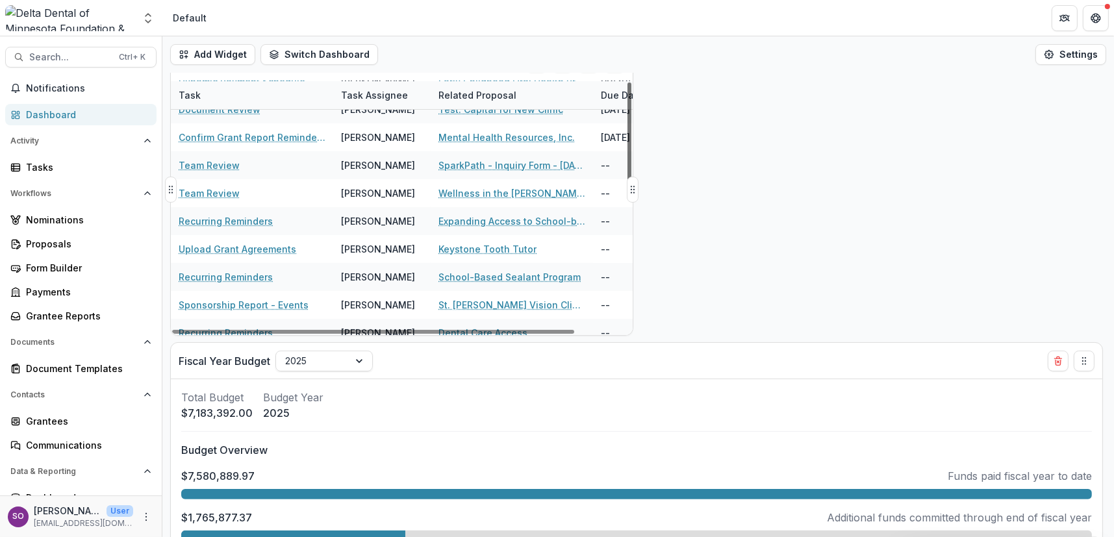
scroll to position [0, 0]
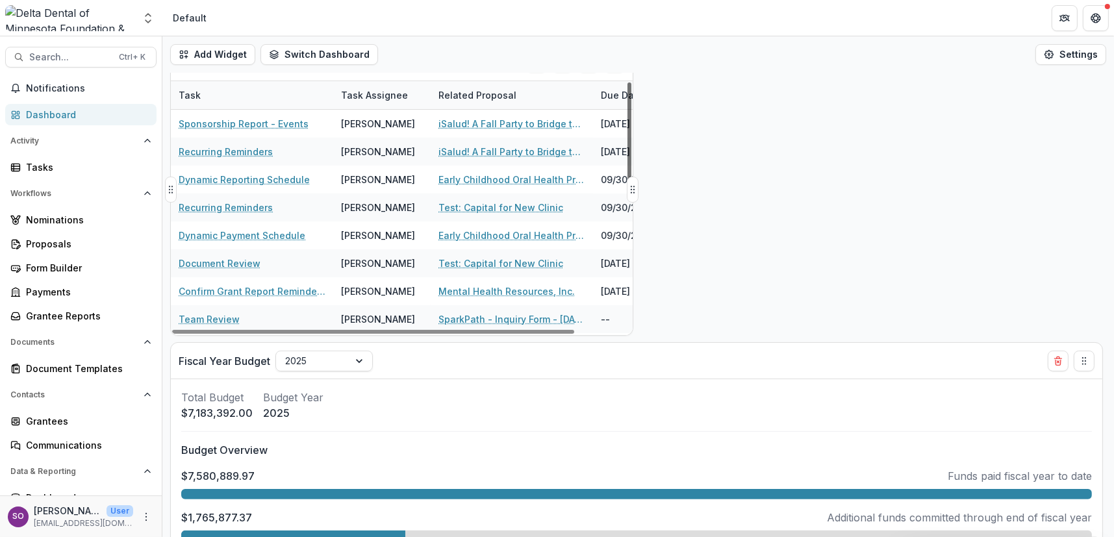
drag, startPoint x: 629, startPoint y: 312, endPoint x: 638, endPoint y: 153, distance: 158.7
click at [631, 153] on div at bounding box center [630, 141] width 4 height 117
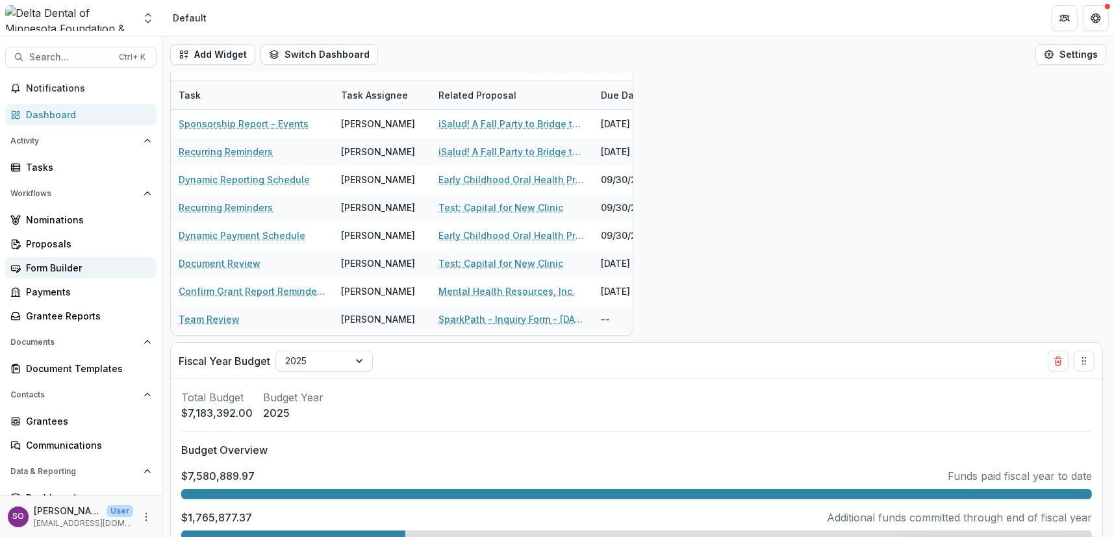
click at [100, 273] on div "Form Builder" at bounding box center [86, 268] width 120 height 14
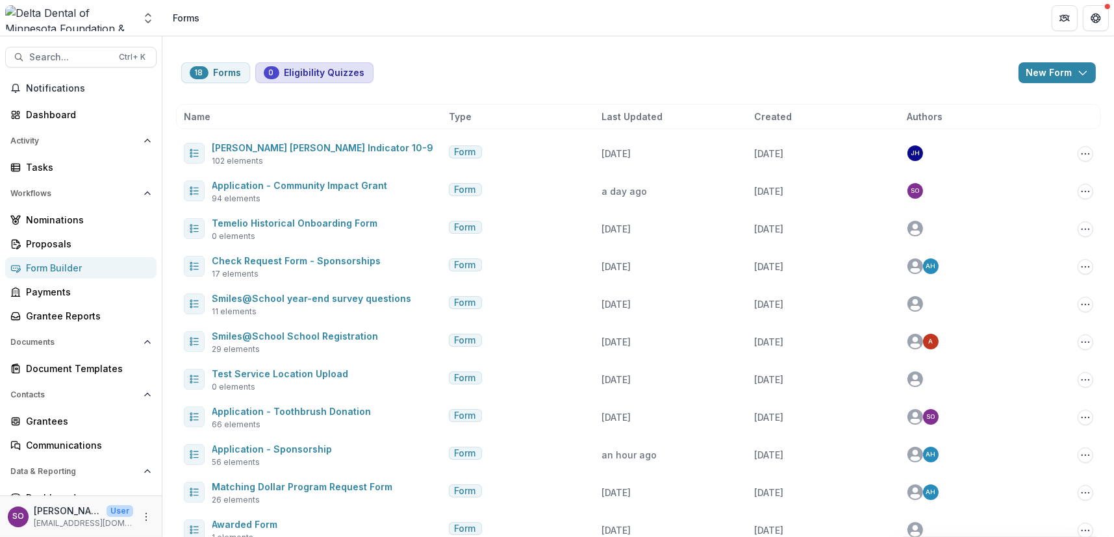
click at [295, 75] on button "0 Eligibility Quizzes" at bounding box center [314, 72] width 118 height 21
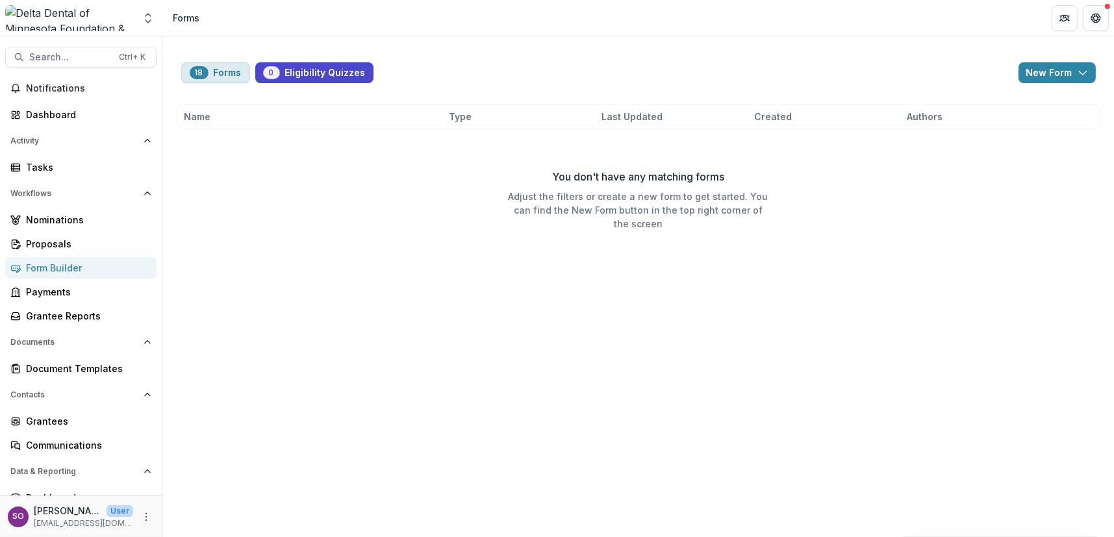
click at [214, 71] on button "18 Forms" at bounding box center [215, 72] width 69 height 21
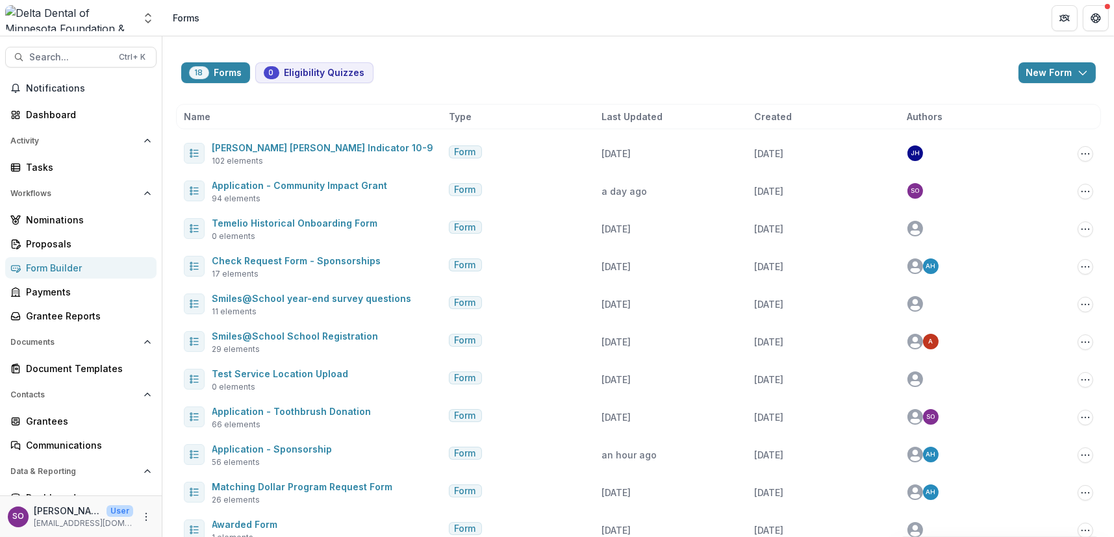
click at [307, 112] on div "Name" at bounding box center [314, 117] width 260 height 14
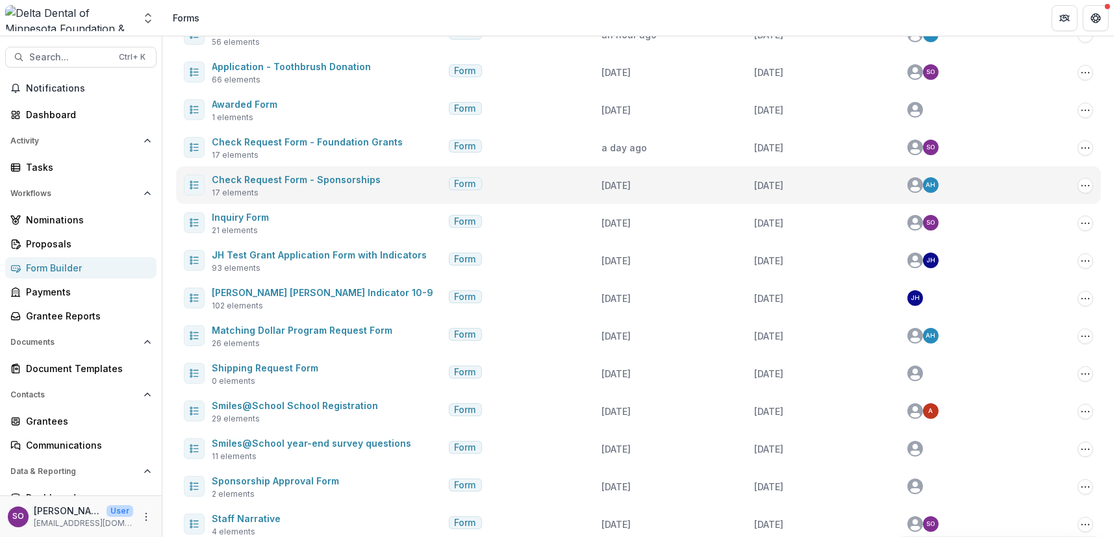
scroll to position [285, 0]
